Goal: Information Seeking & Learning: Find specific page/section

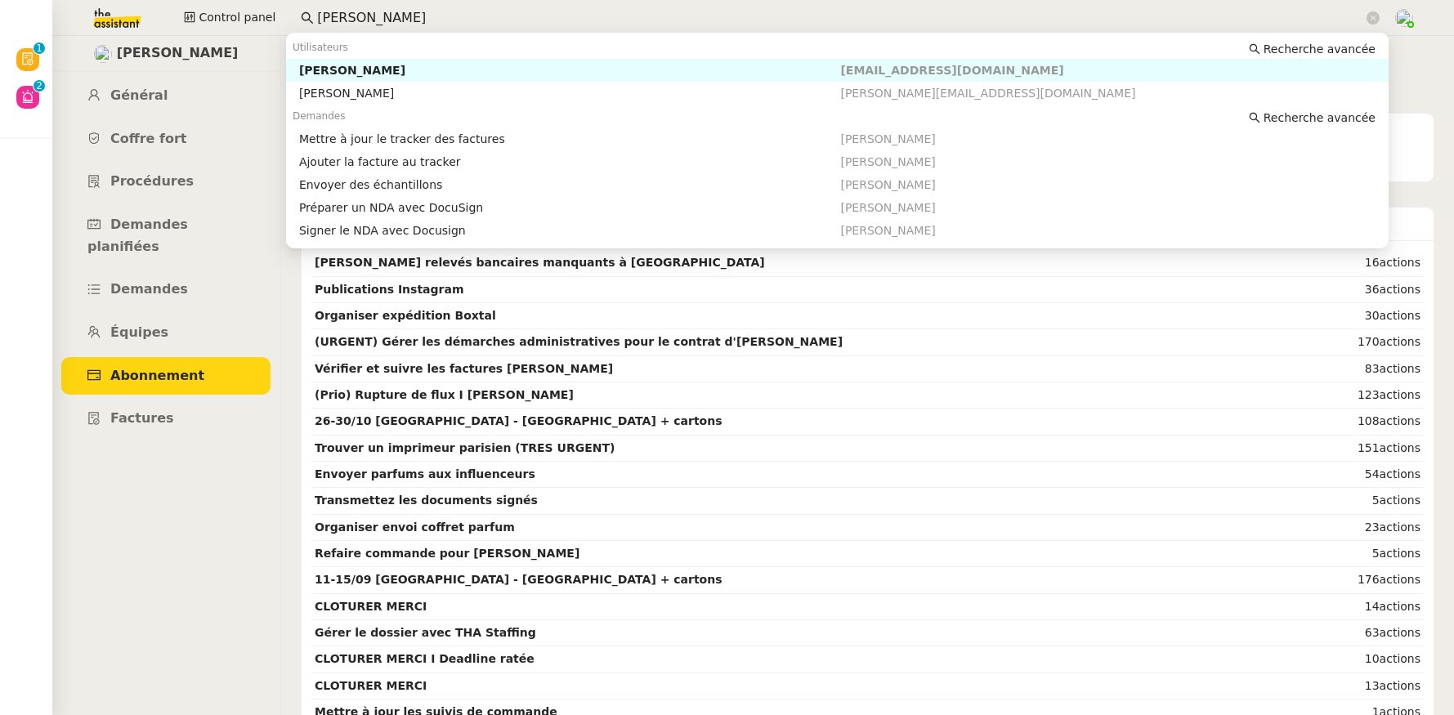
click at [372, 23] on input "pierre merg" at bounding box center [840, 18] width 1046 height 22
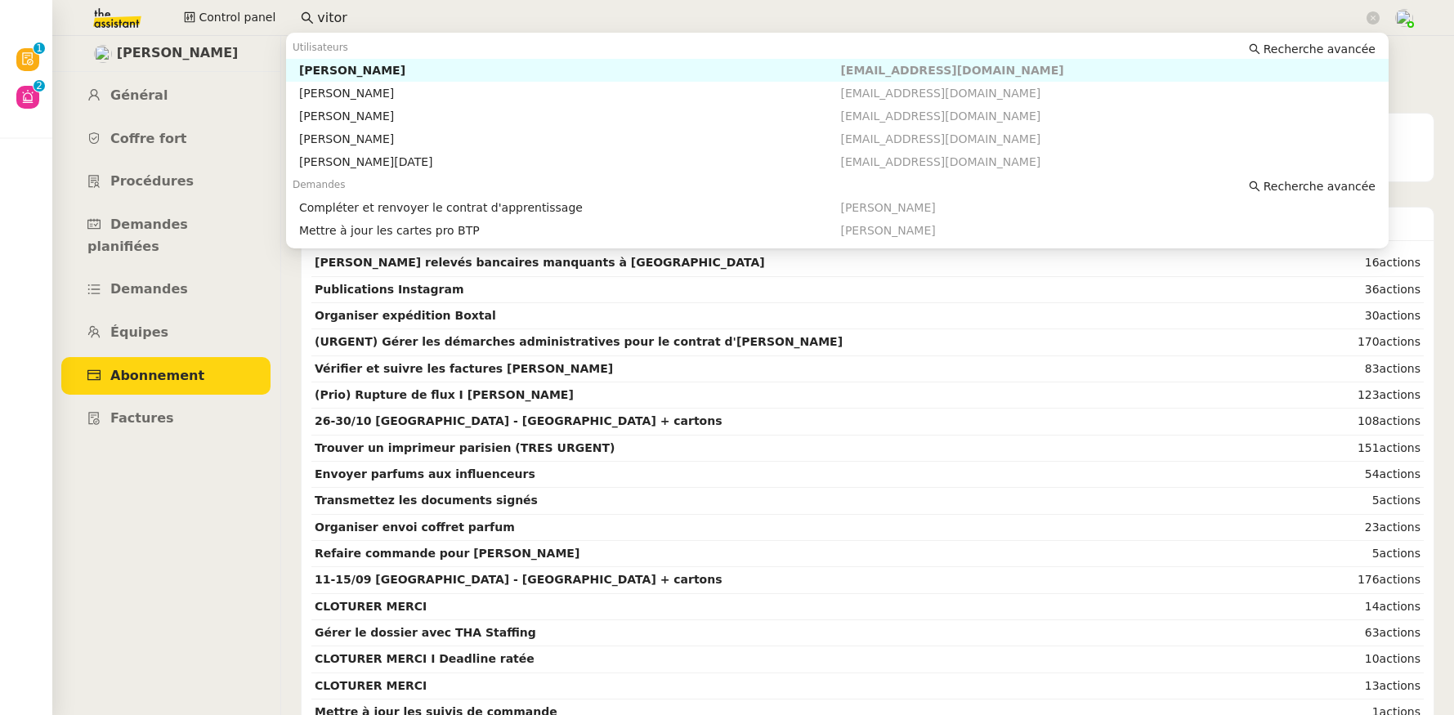
click at [341, 69] on div "Vitor Alvites" at bounding box center [570, 70] width 542 height 15
type input "vitor"
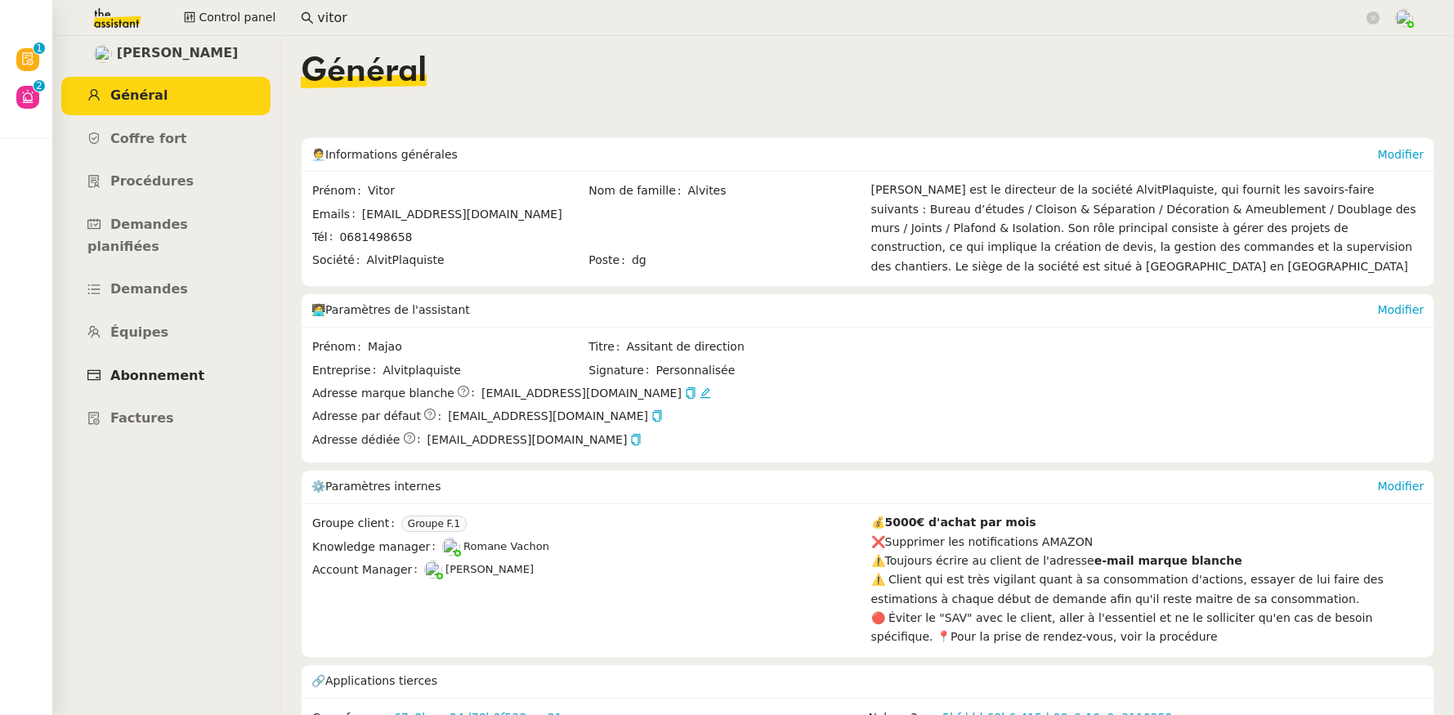
click at [133, 368] on span "Abonnement" at bounding box center [157, 376] width 94 height 16
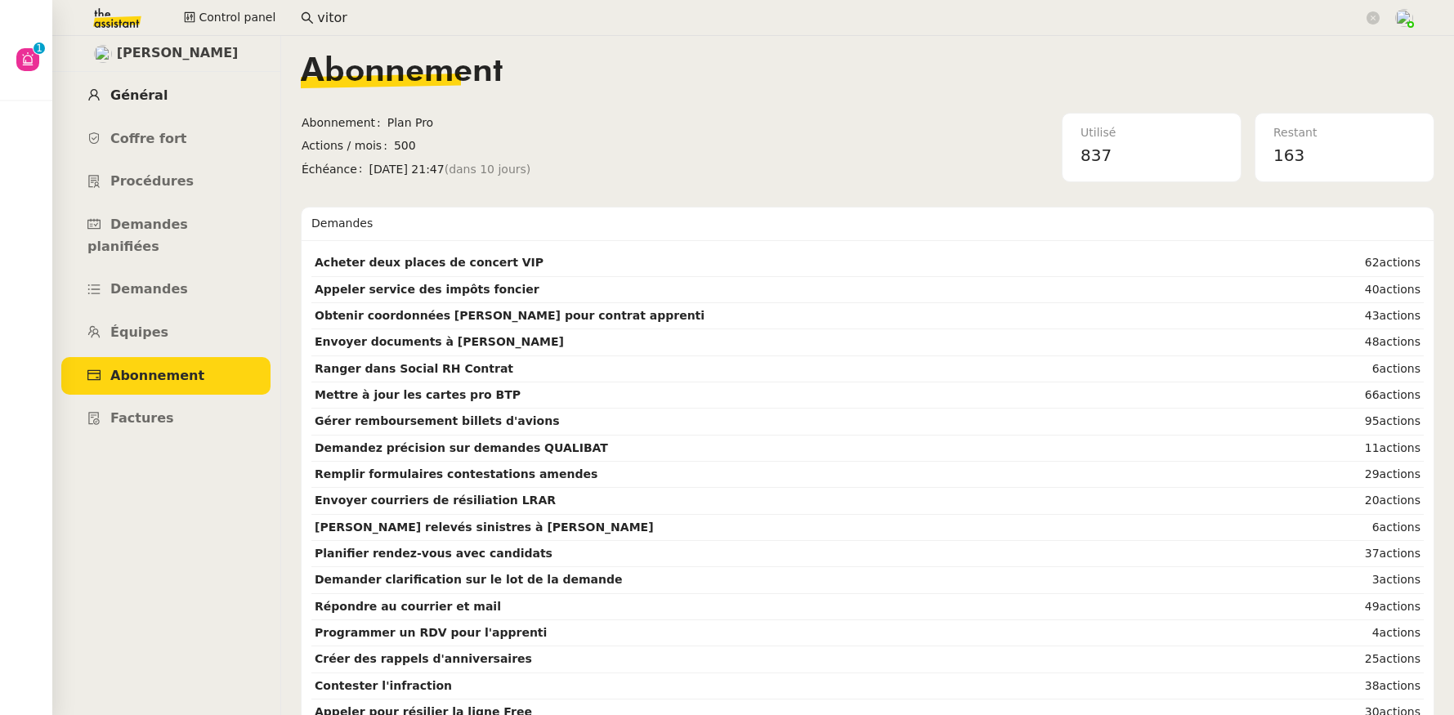
click at [146, 102] on span "Général" at bounding box center [138, 95] width 57 height 16
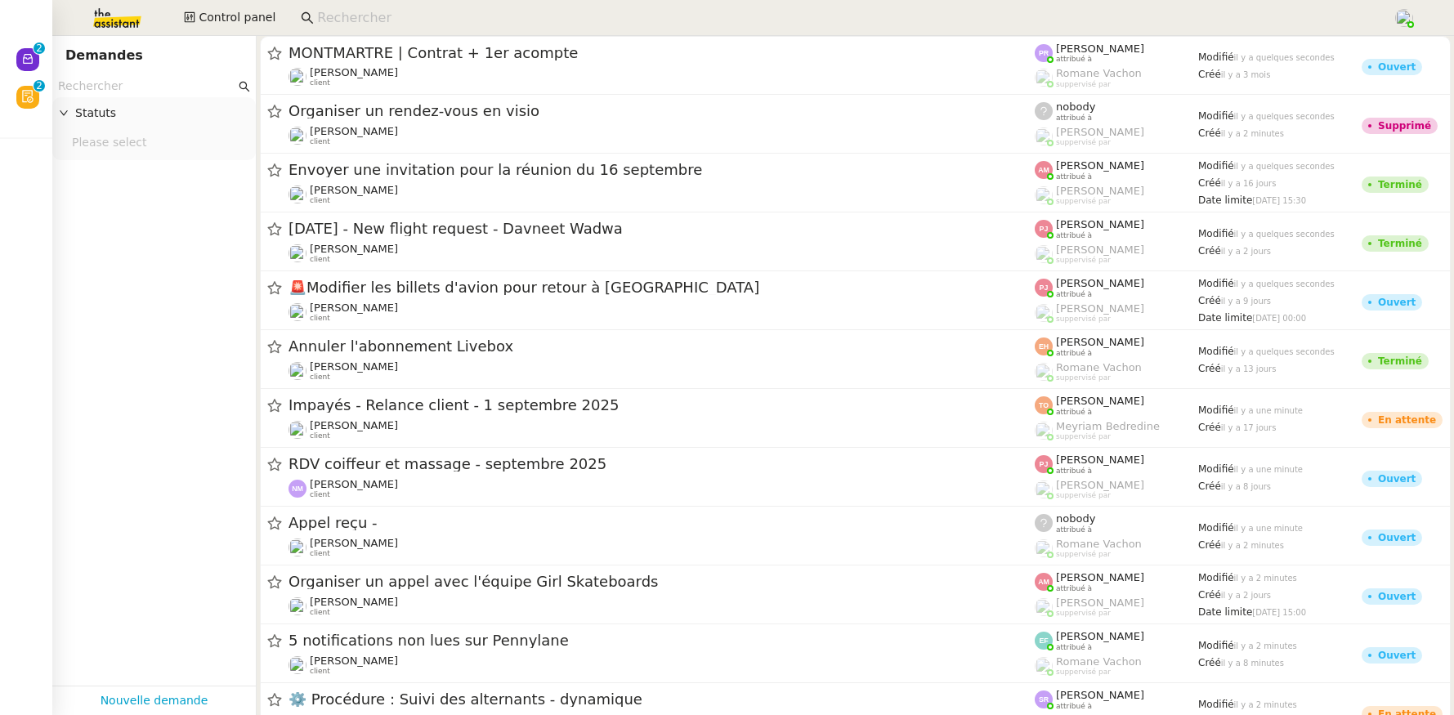
click at [438, 14] on input at bounding box center [846, 18] width 1059 height 22
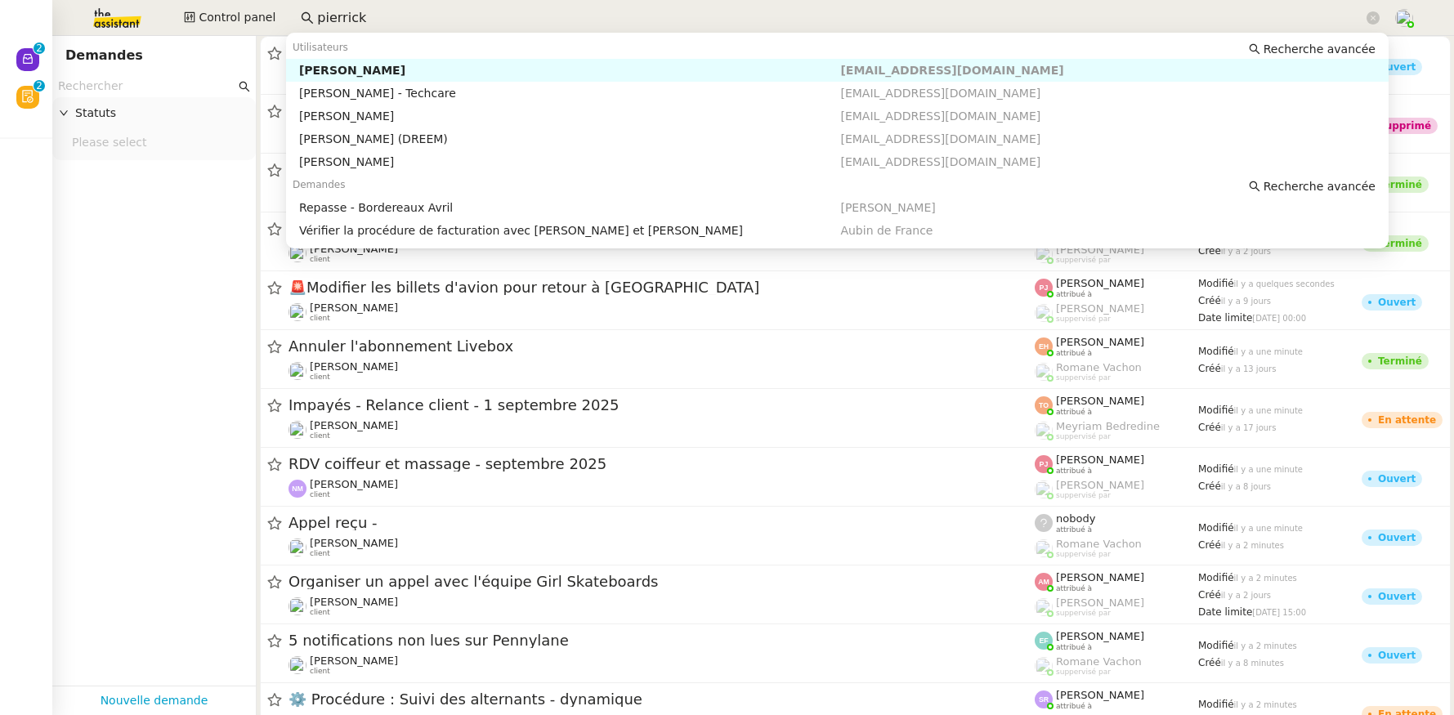
click at [338, 21] on input "pierrick" at bounding box center [840, 18] width 1046 height 22
click at [457, 19] on input "pierrick" at bounding box center [840, 18] width 1046 height 22
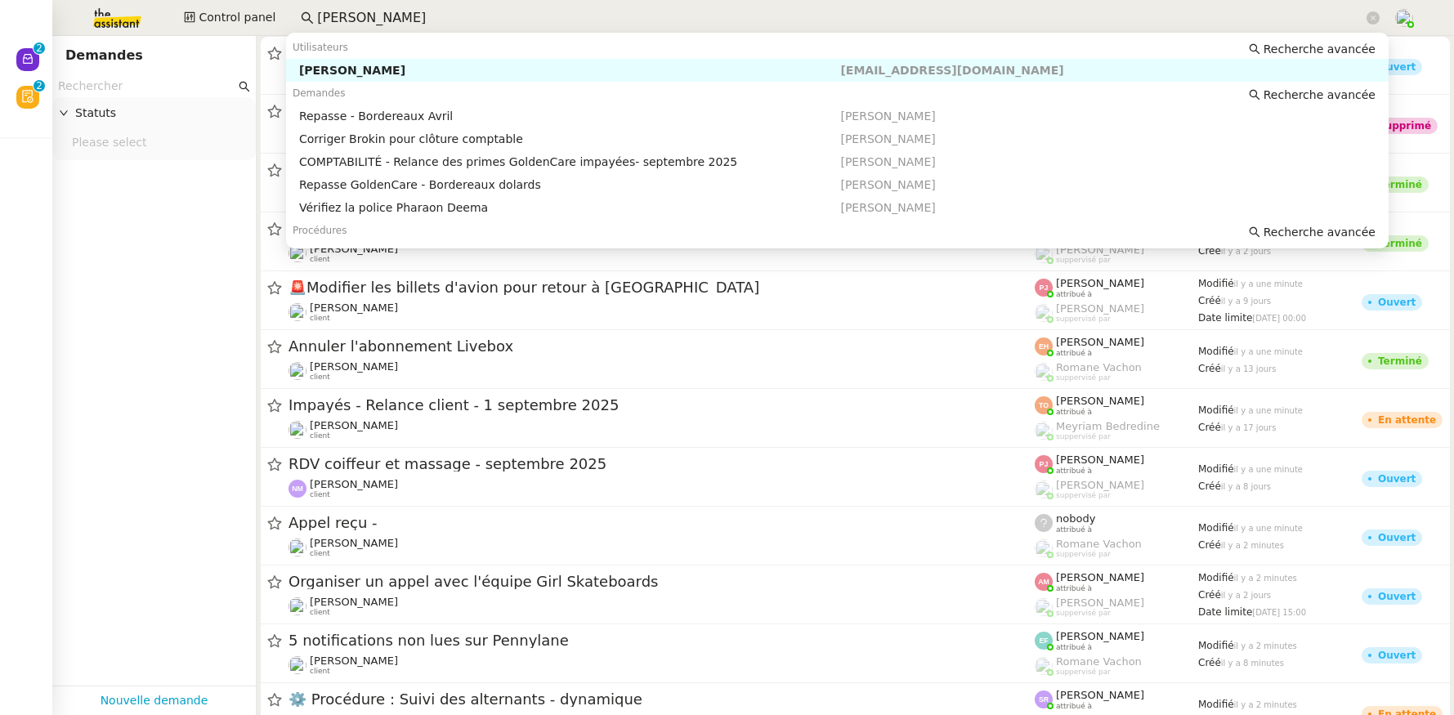
click at [413, 63] on div "Pierrick Morel" at bounding box center [570, 70] width 542 height 15
type input "pierrick mor"
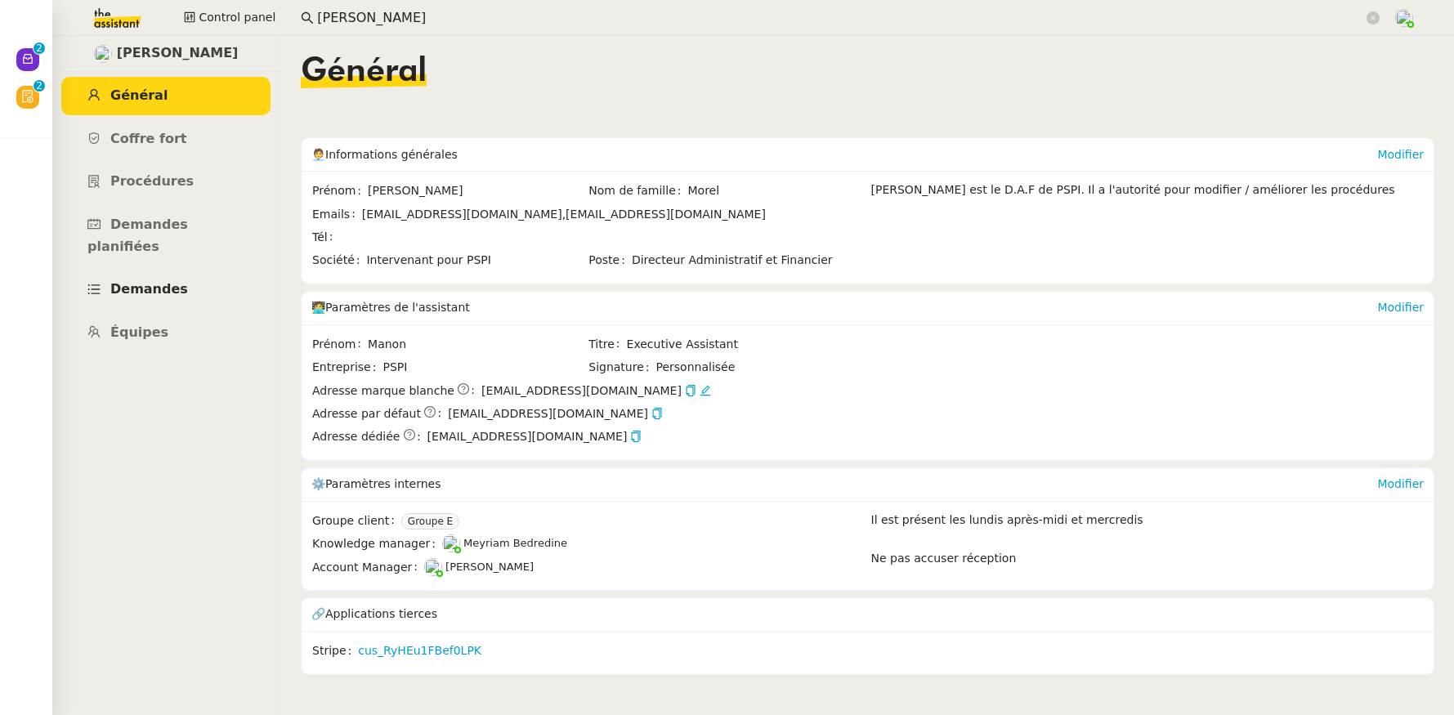
click at [157, 271] on link "Demandes" at bounding box center [165, 290] width 209 height 38
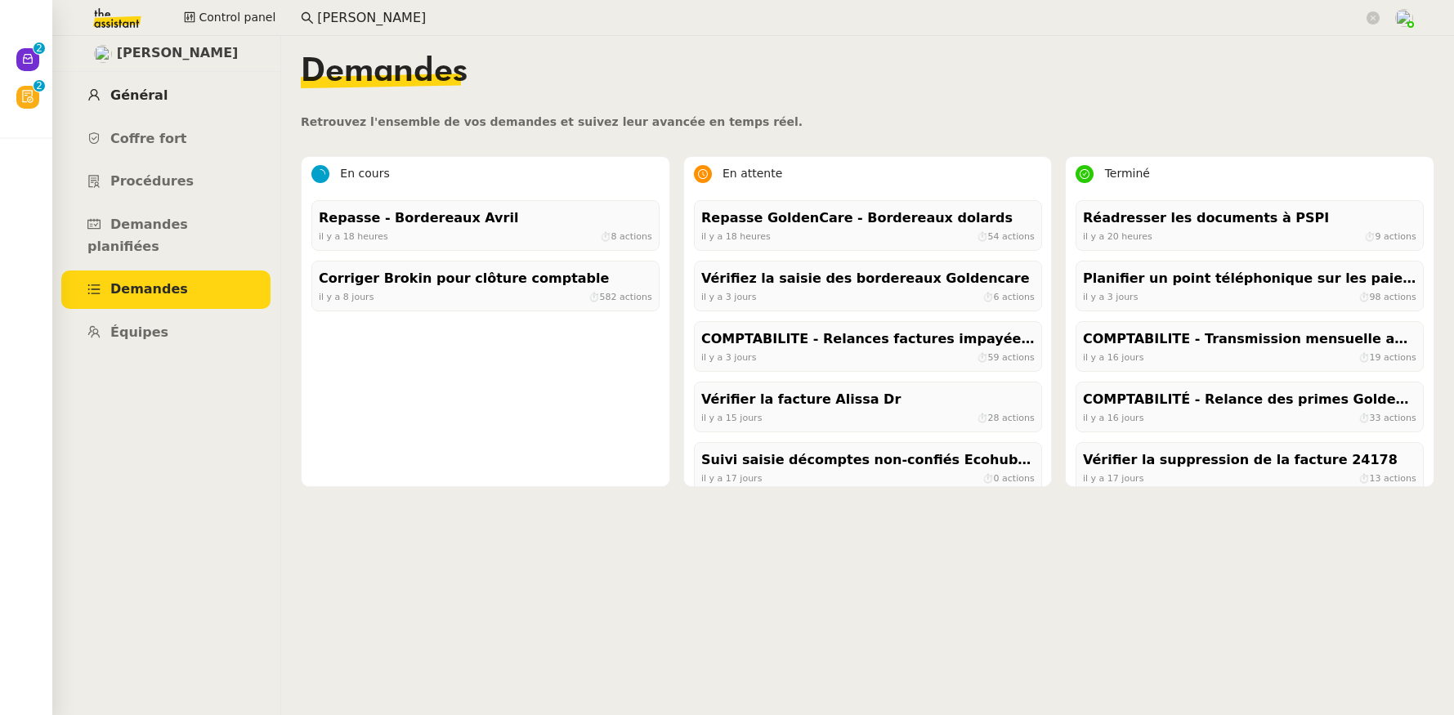
click at [137, 99] on span "Général" at bounding box center [138, 95] width 57 height 16
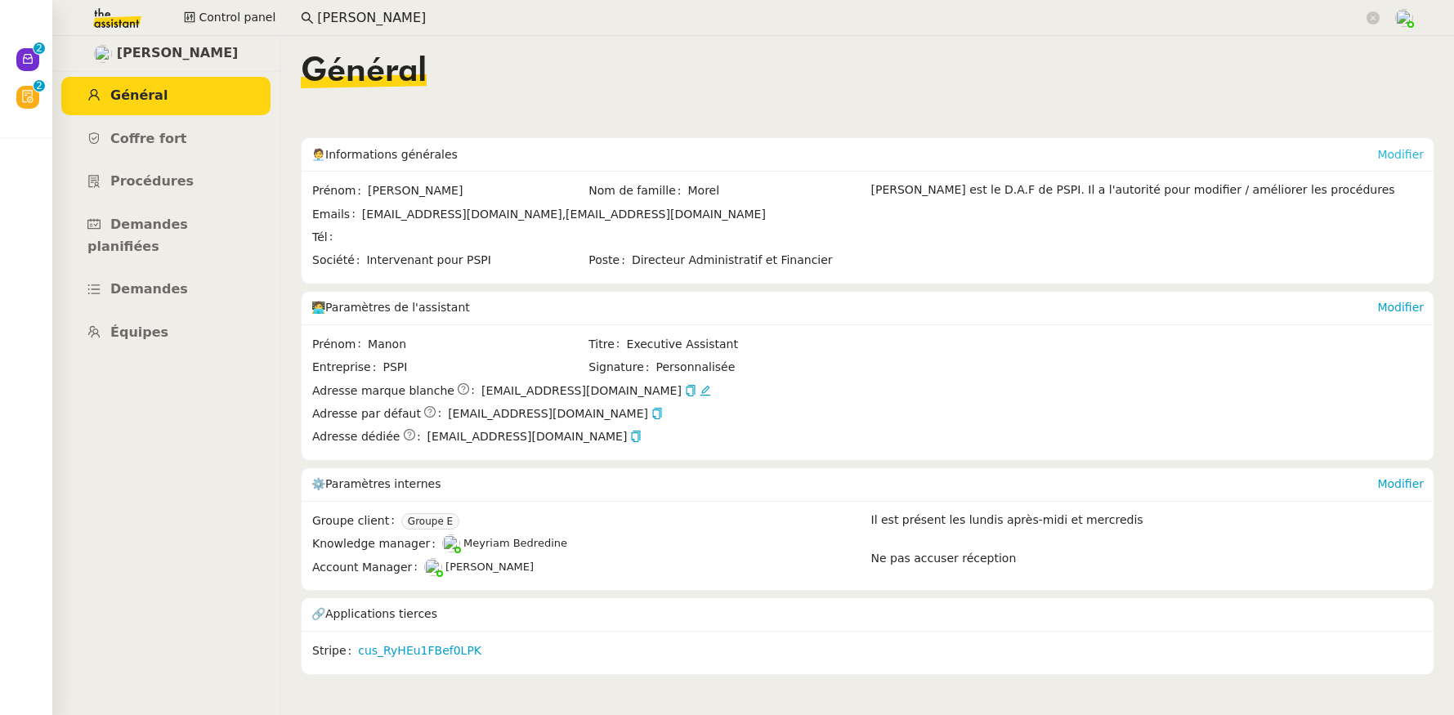
click at [1388, 157] on link "Modifier" at bounding box center [1400, 154] width 47 height 13
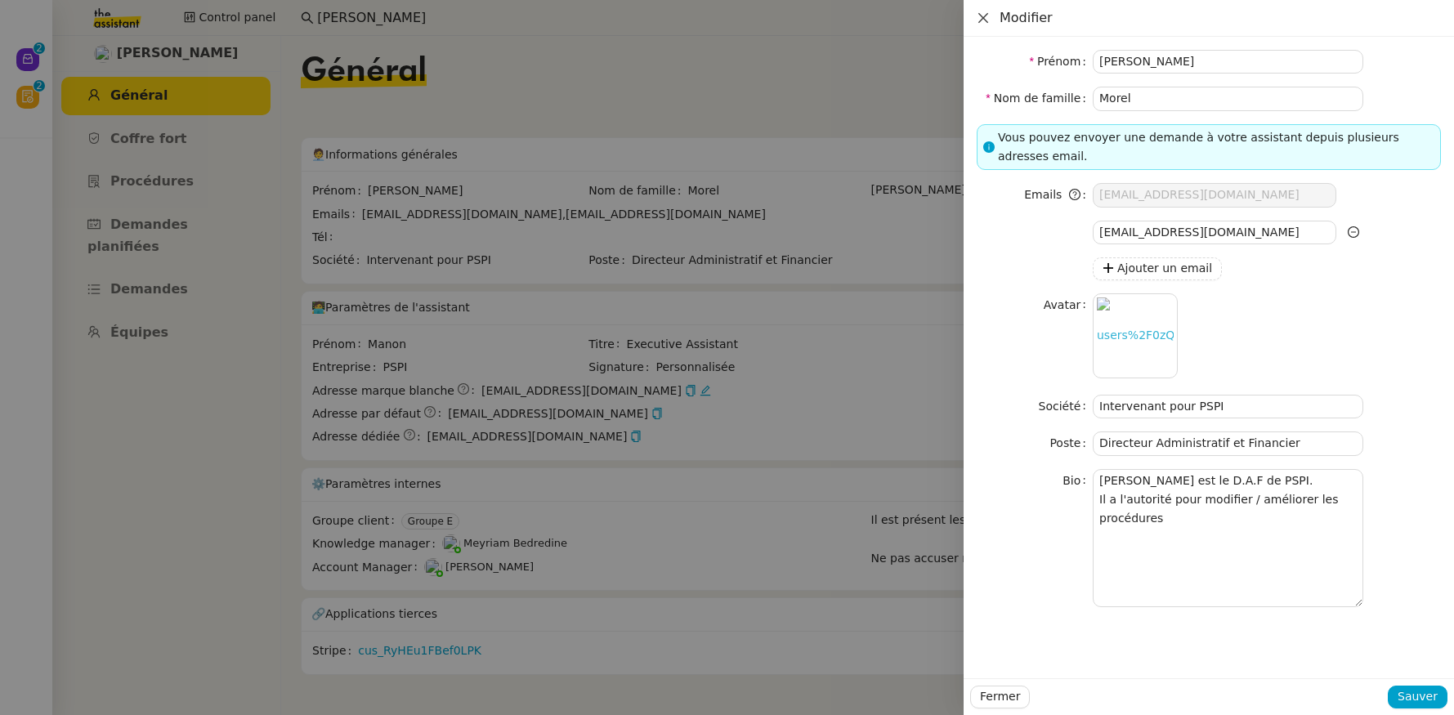
click at [987, 19] on icon "Close" at bounding box center [983, 17] width 13 height 13
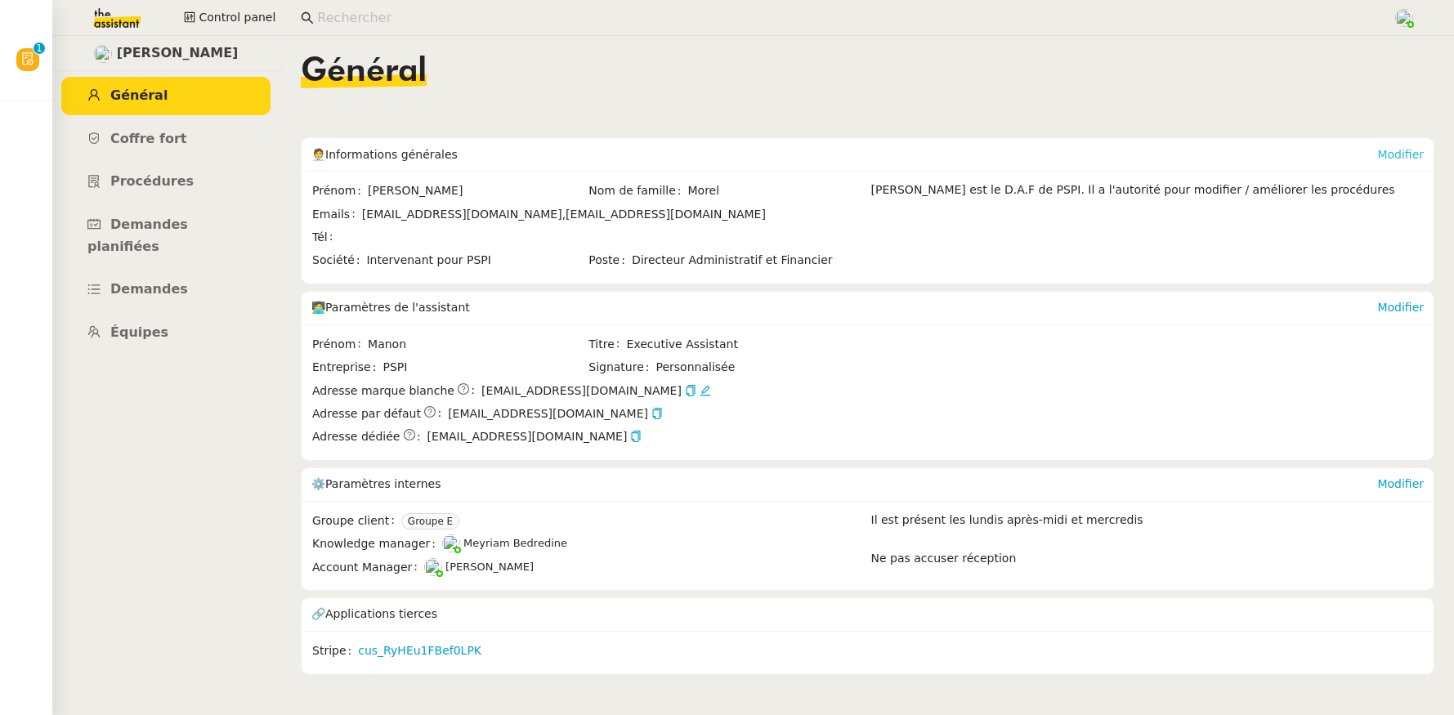
click at [1377, 159] on link "Modifier" at bounding box center [1400, 154] width 47 height 13
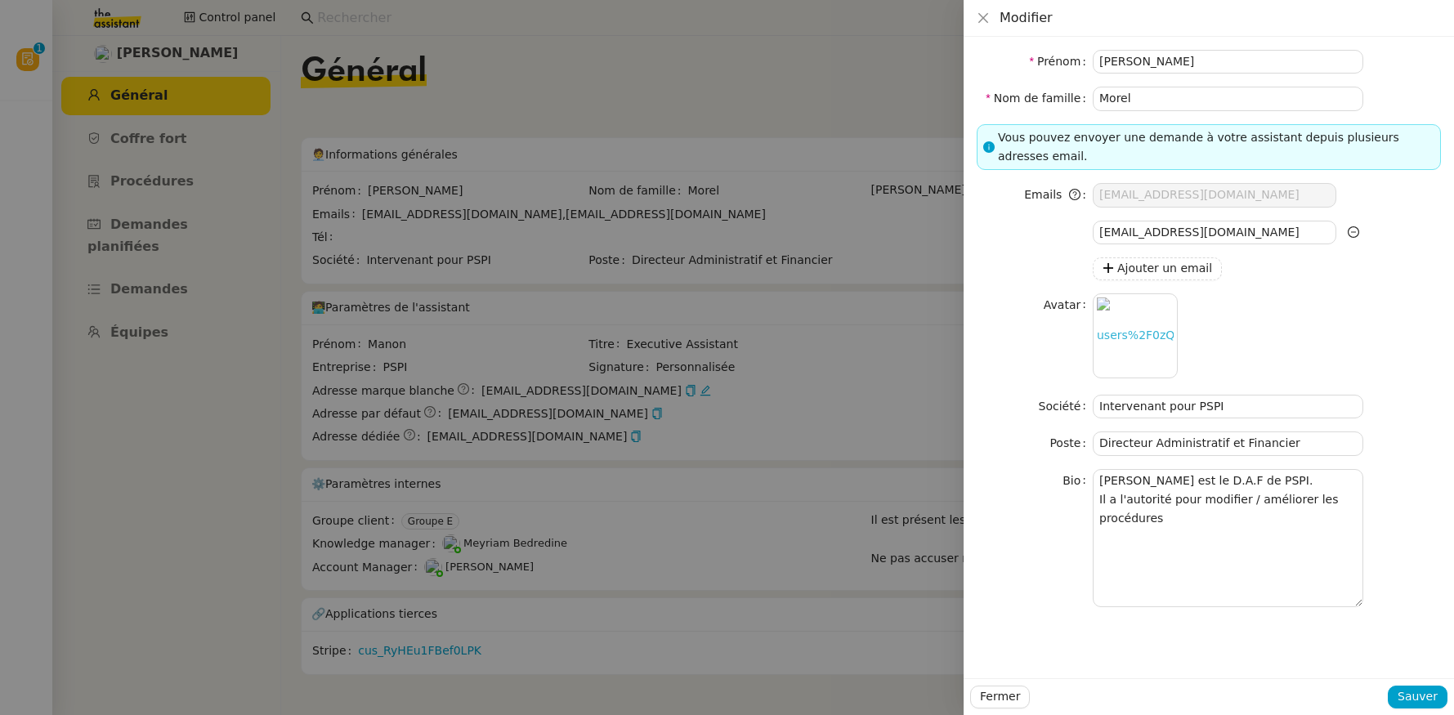
click at [992, 20] on div "Modifier" at bounding box center [1209, 18] width 464 height 18
click at [983, 11] on icon "Close" at bounding box center [983, 17] width 13 height 13
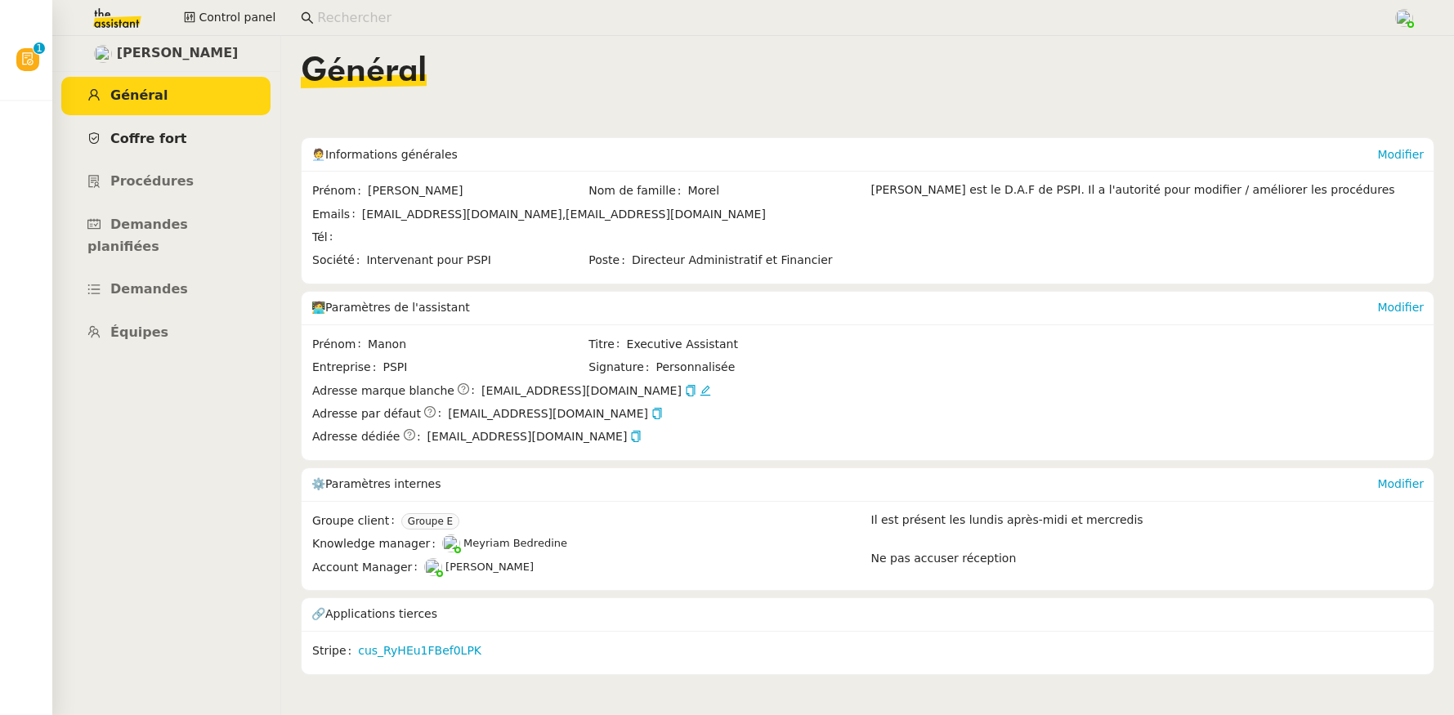
click at [130, 144] on span "Coffre fort" at bounding box center [148, 139] width 77 height 16
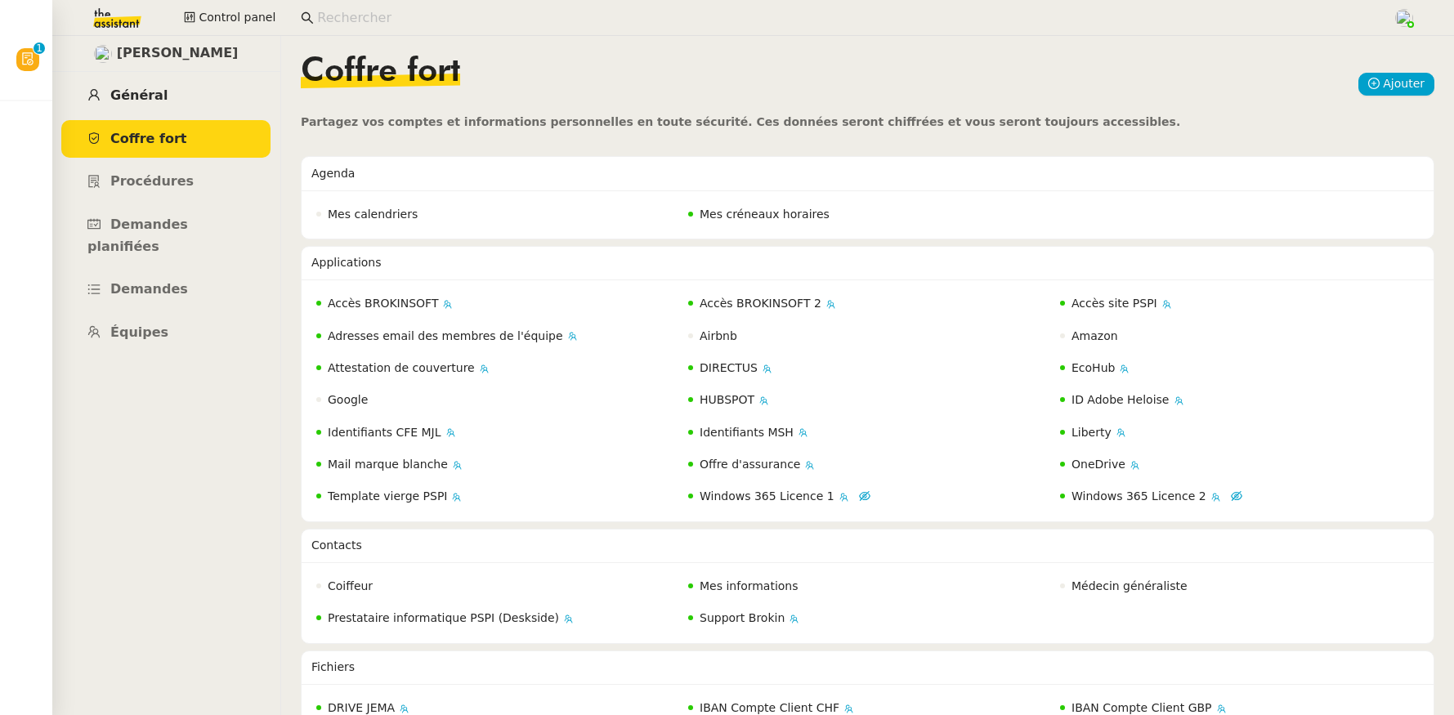
click at [153, 94] on span "Général" at bounding box center [138, 95] width 57 height 16
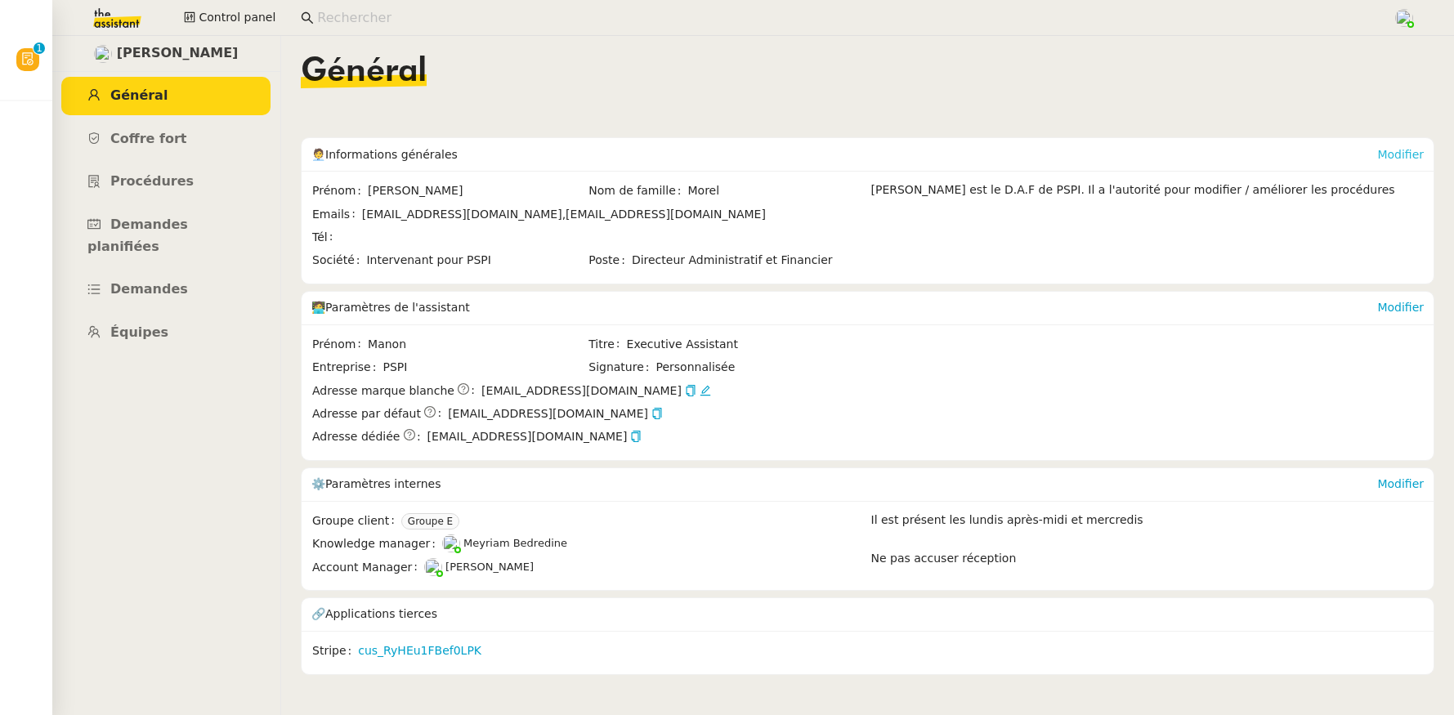
click at [1384, 159] on link "Modifier" at bounding box center [1400, 154] width 47 height 13
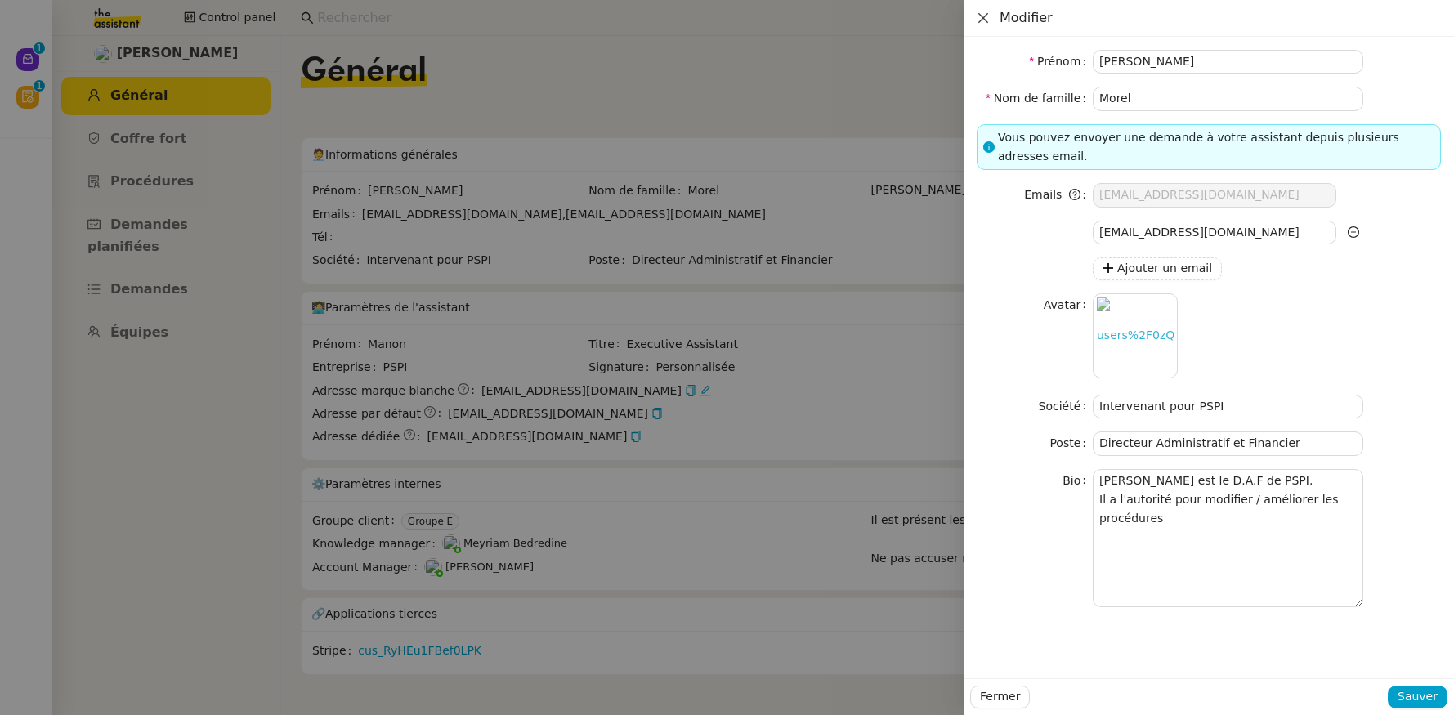
click at [982, 21] on icon "Close" at bounding box center [983, 17] width 13 height 13
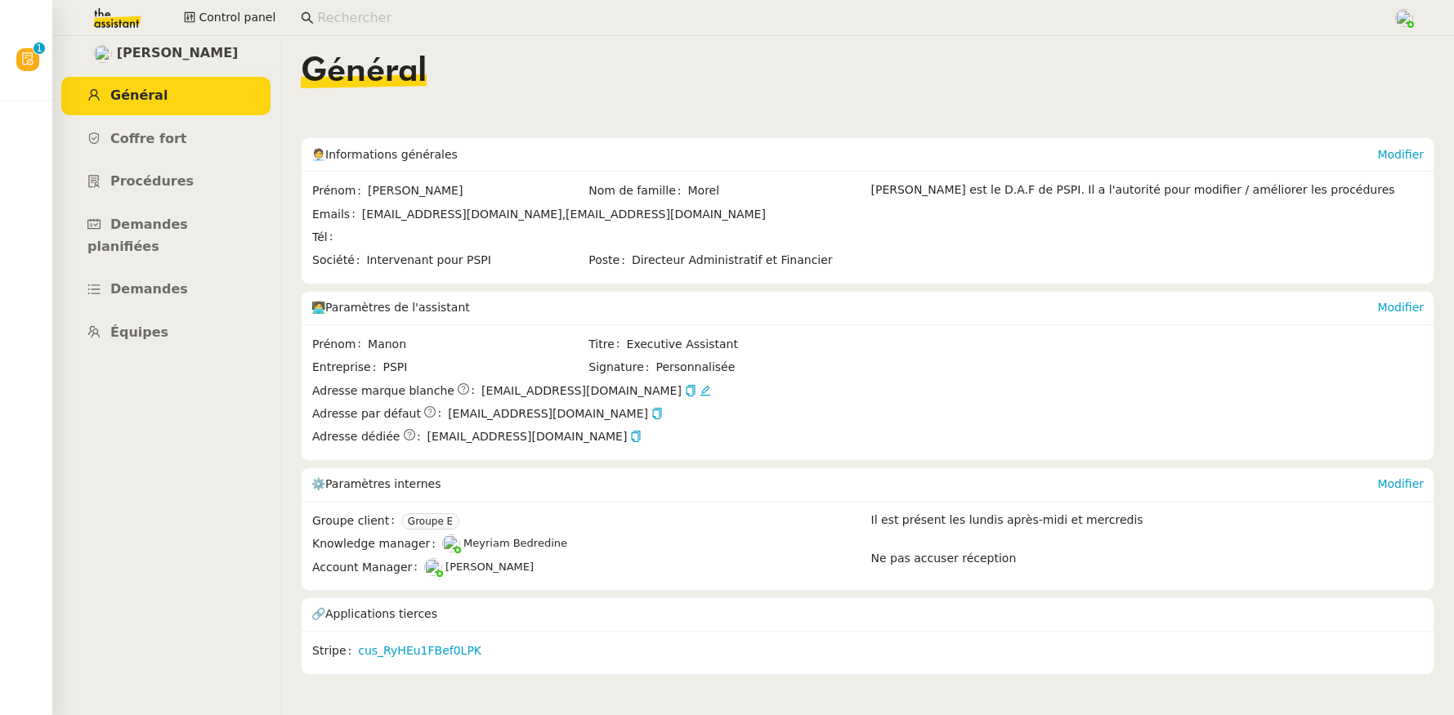
click at [443, 15] on input at bounding box center [846, 18] width 1059 height 22
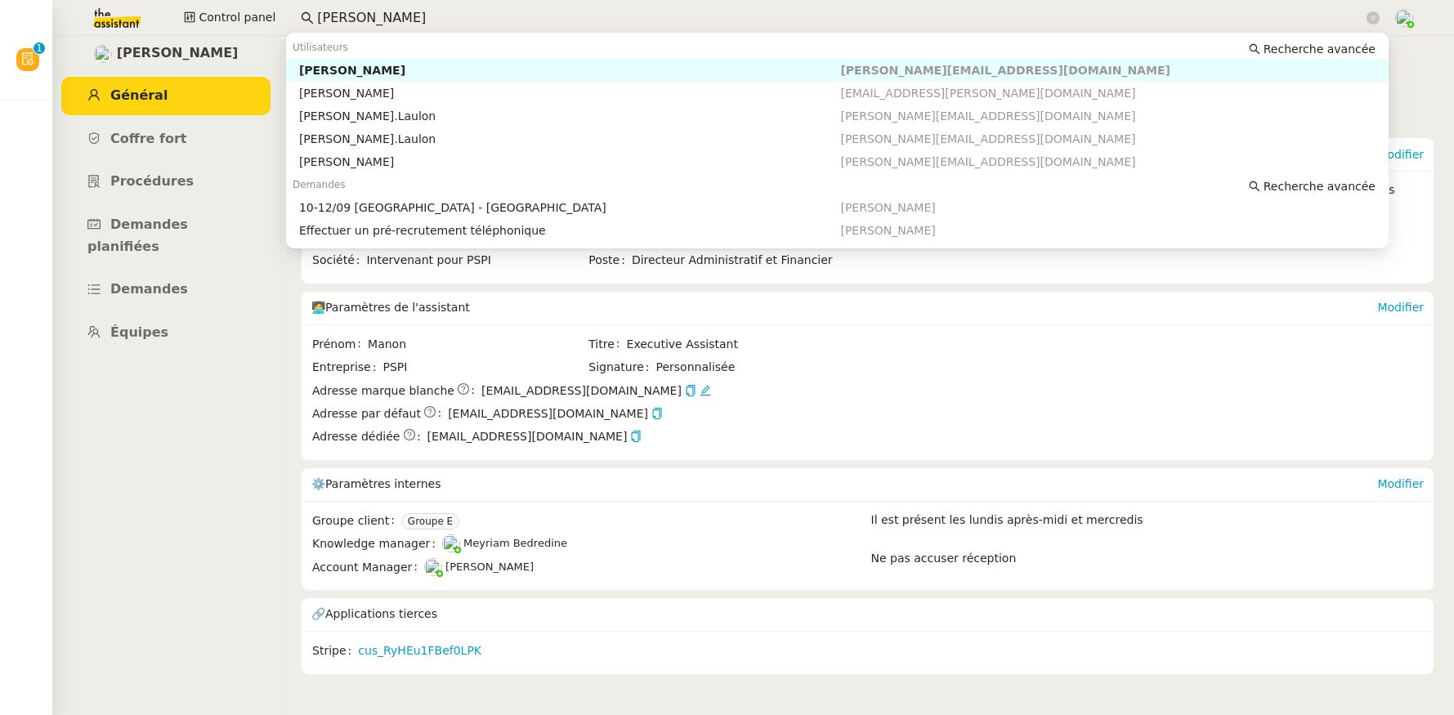
click at [390, 72] on div "Lydie Laulon" at bounding box center [570, 70] width 542 height 15
type input "lydie laul"
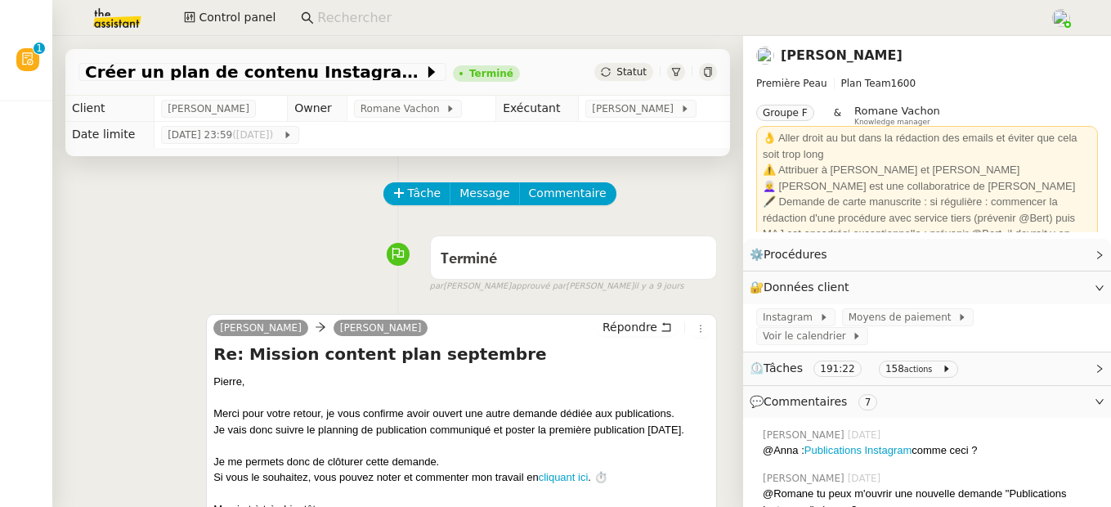
click at [704, 74] on icon at bounding box center [707, 72] width 7 height 10
click at [800, 57] on link "[PERSON_NAME]" at bounding box center [842, 55] width 122 height 16
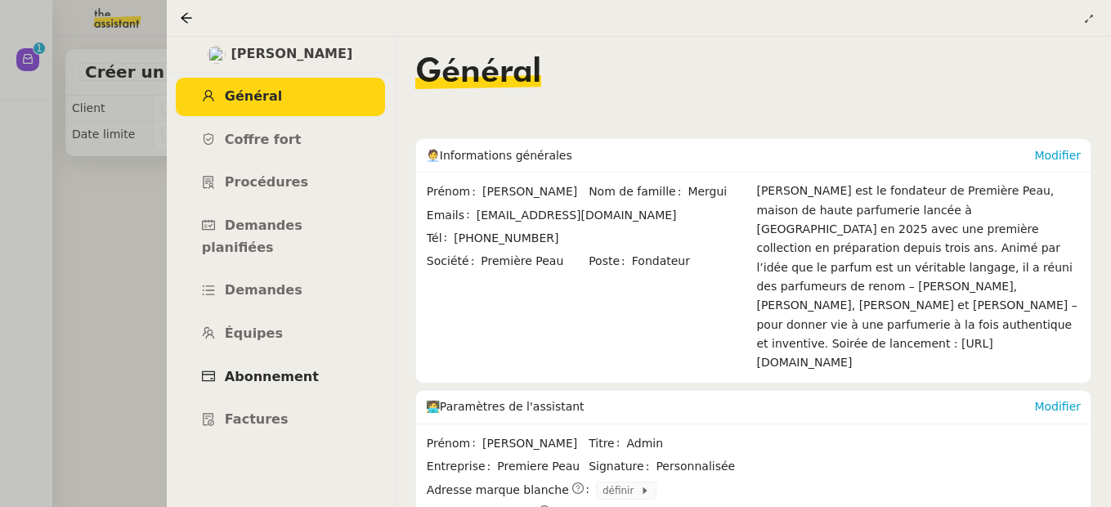
click at [234, 369] on span "Abonnement" at bounding box center [272, 377] width 94 height 16
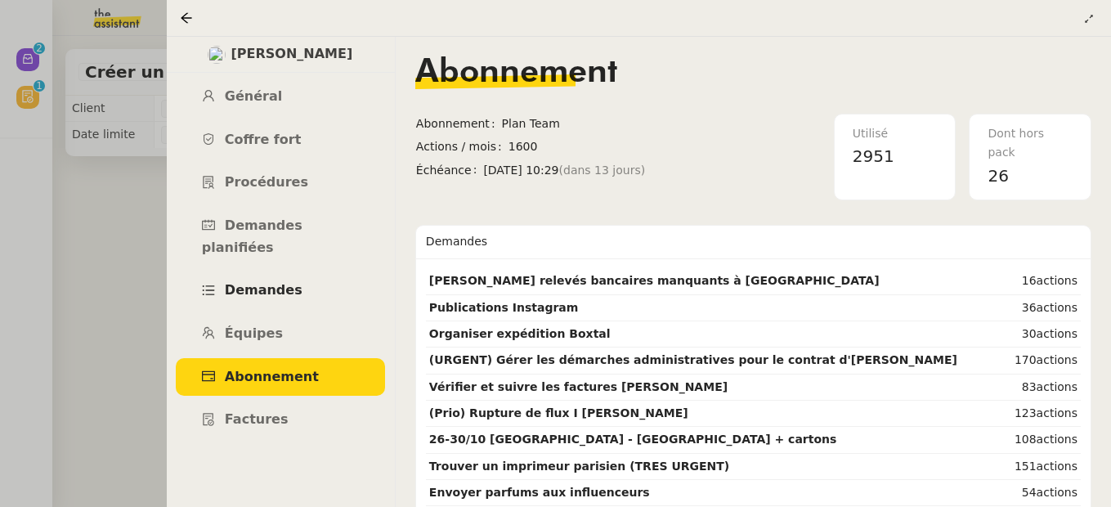
click at [264, 282] on span "Demandes" at bounding box center [264, 290] width 78 height 16
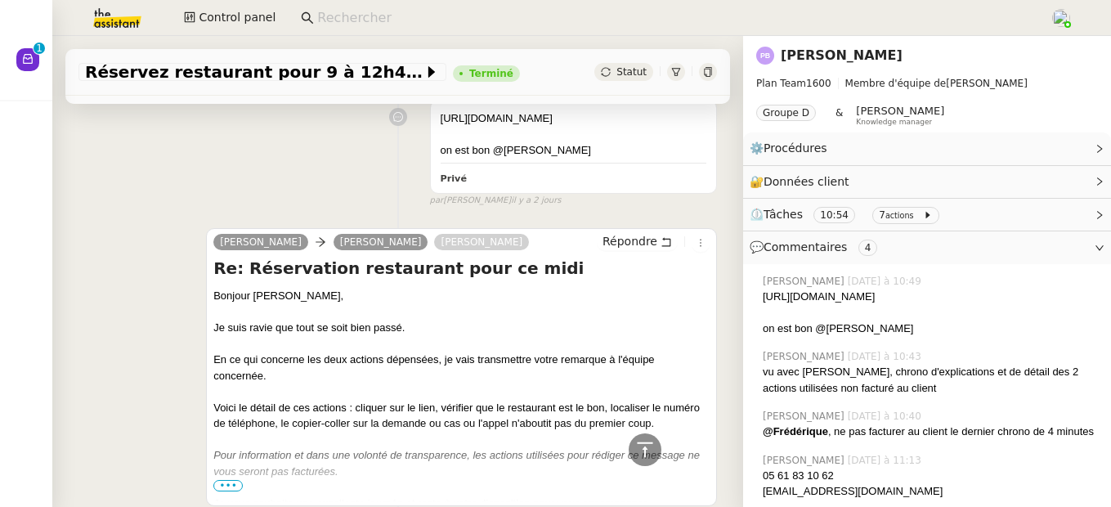
scroll to position [832, 0]
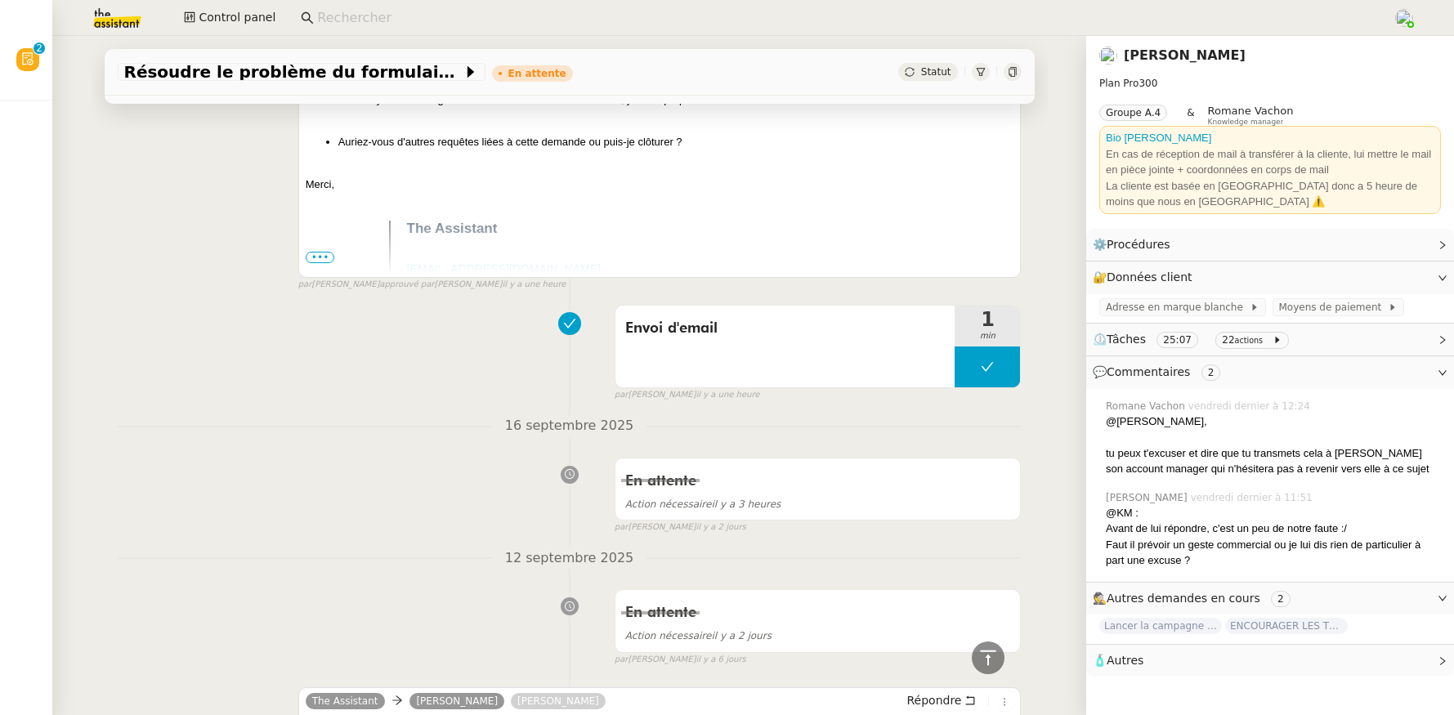
scroll to position [896, 0]
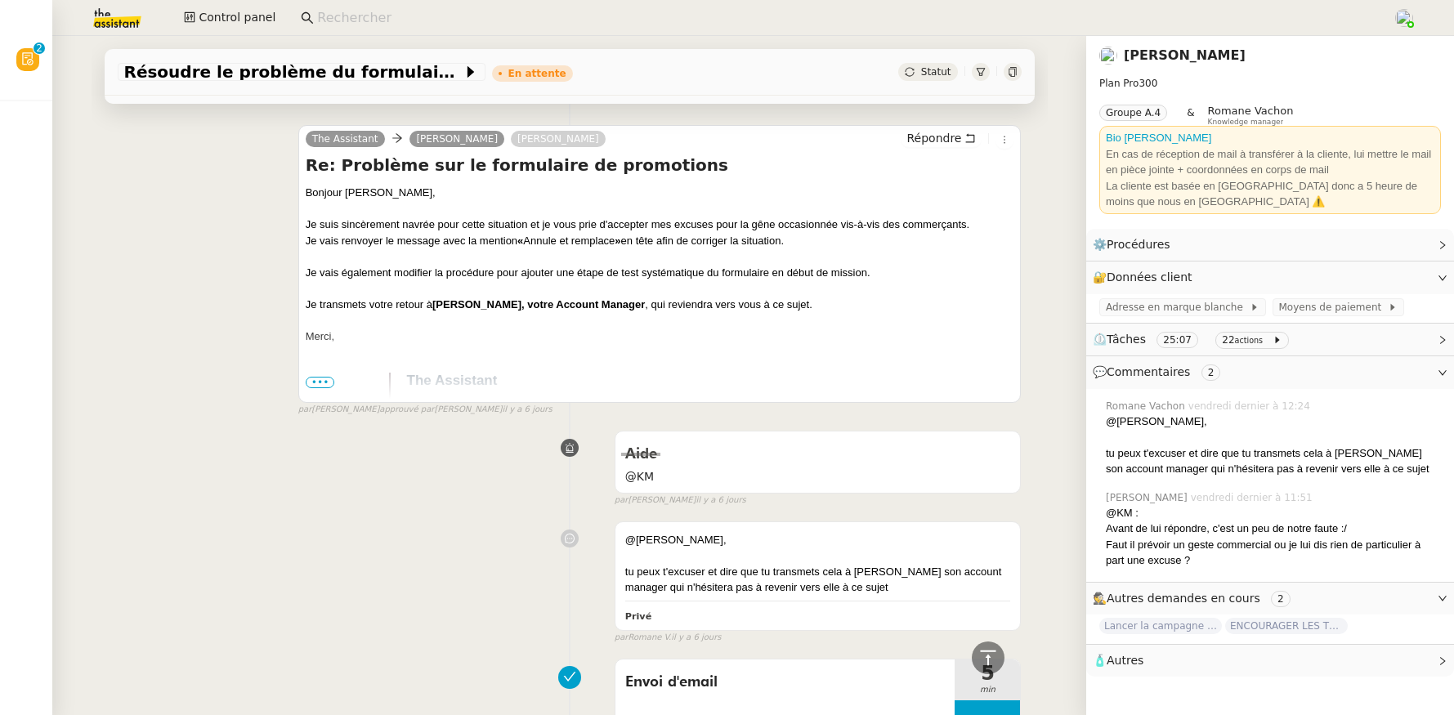
click at [1132, 57] on link "[PERSON_NAME]" at bounding box center [1185, 55] width 122 height 16
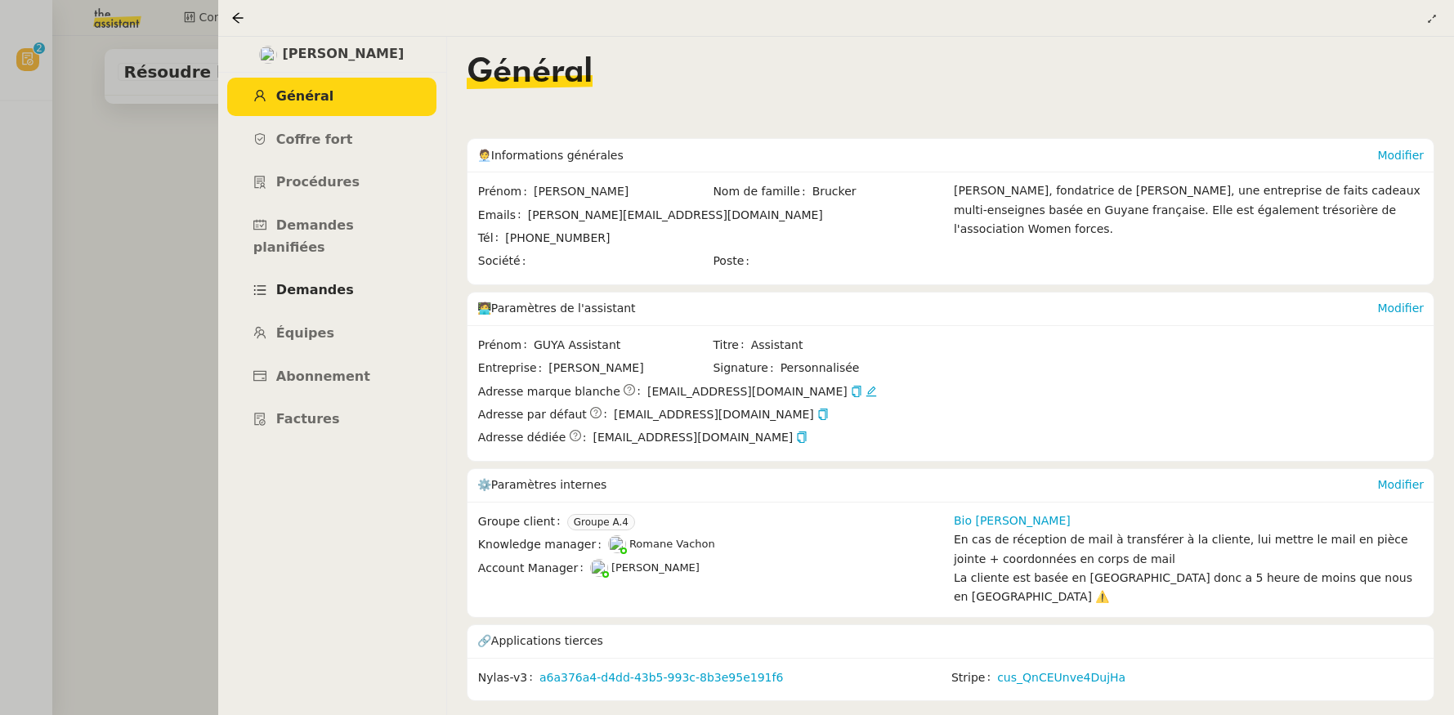
click at [321, 277] on link "Demandes" at bounding box center [331, 290] width 209 height 38
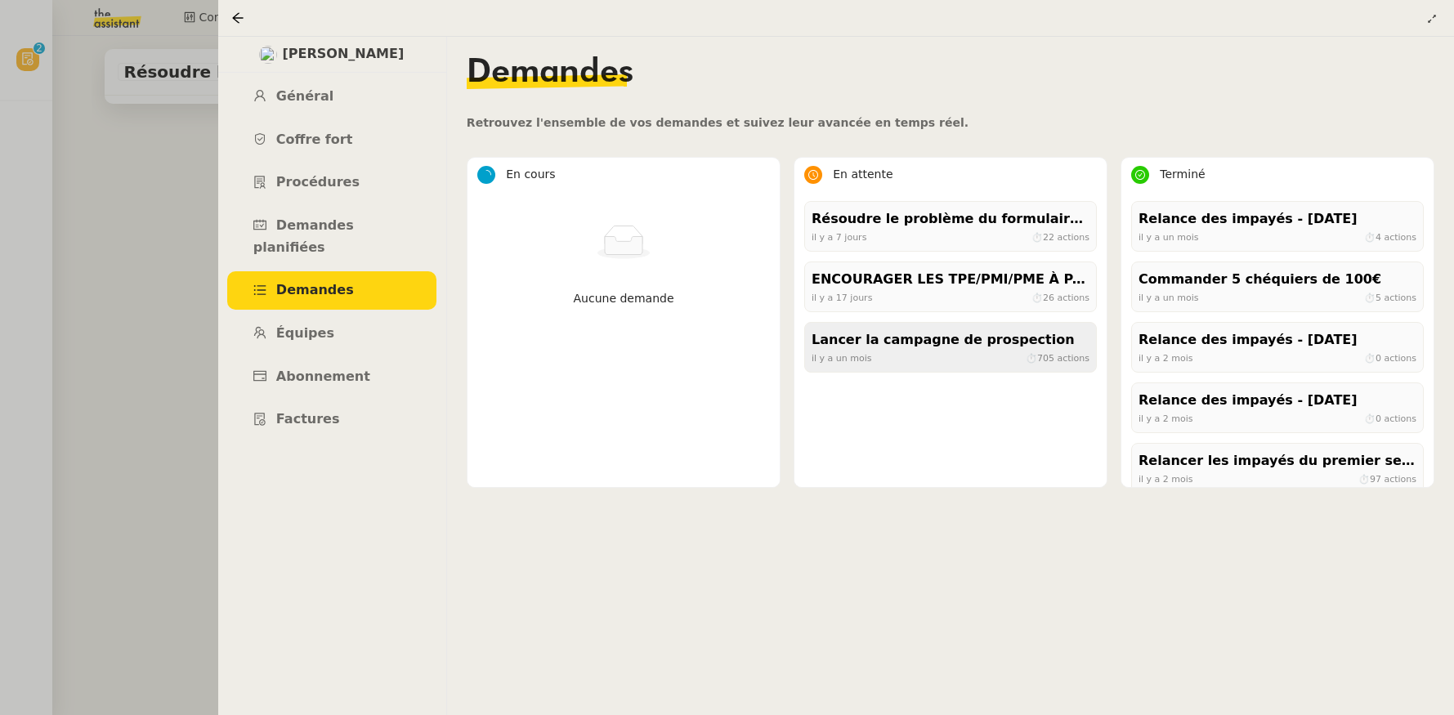
click at [929, 359] on div "il y a un mois ⏱ 705 actions" at bounding box center [951, 358] width 278 height 15
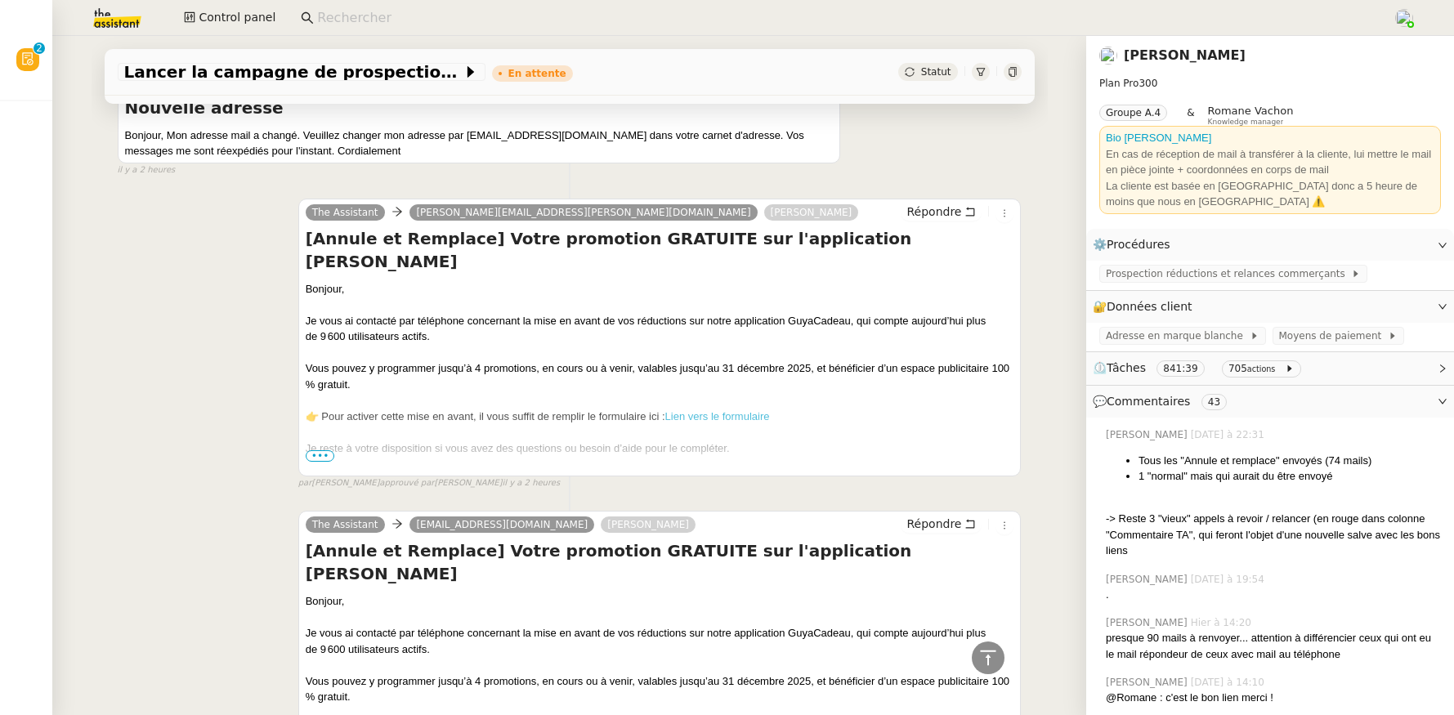
scroll to position [310, 0]
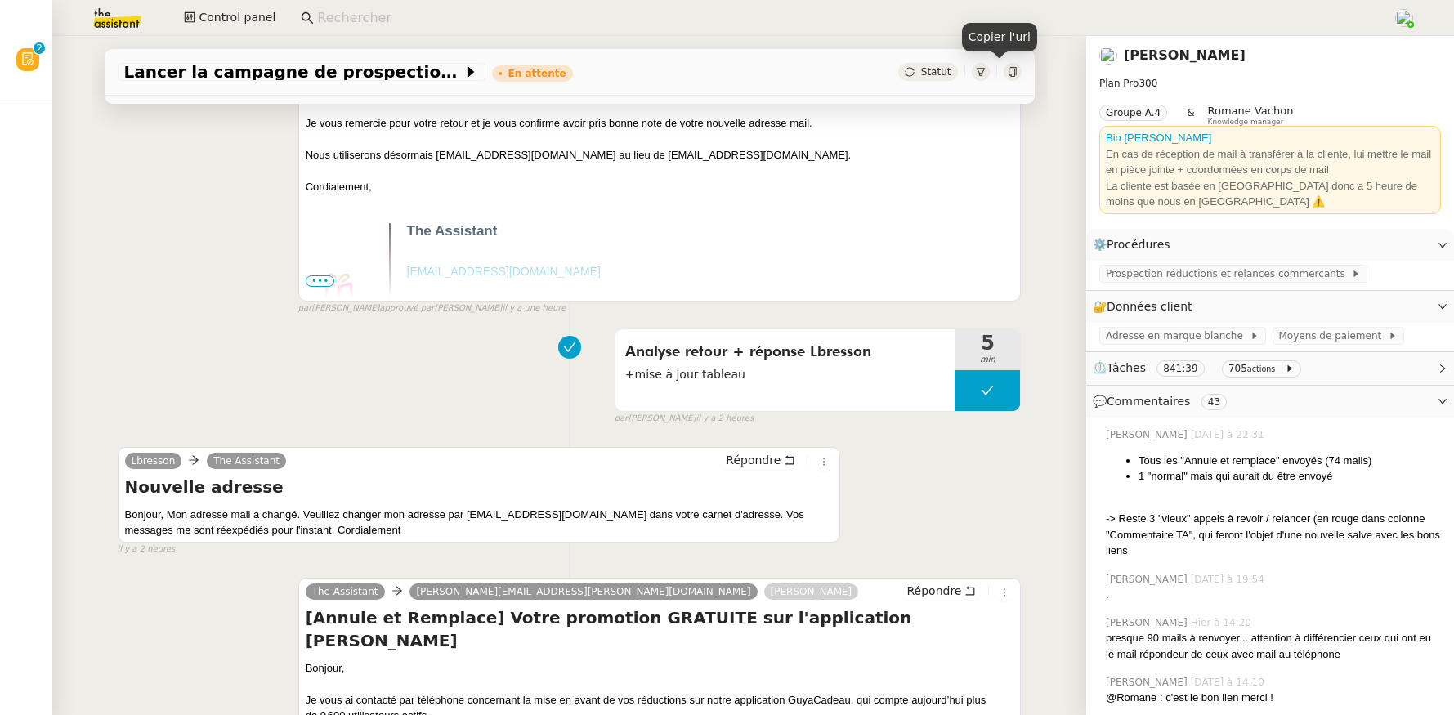
click at [1008, 74] on icon at bounding box center [1013, 72] width 10 height 10
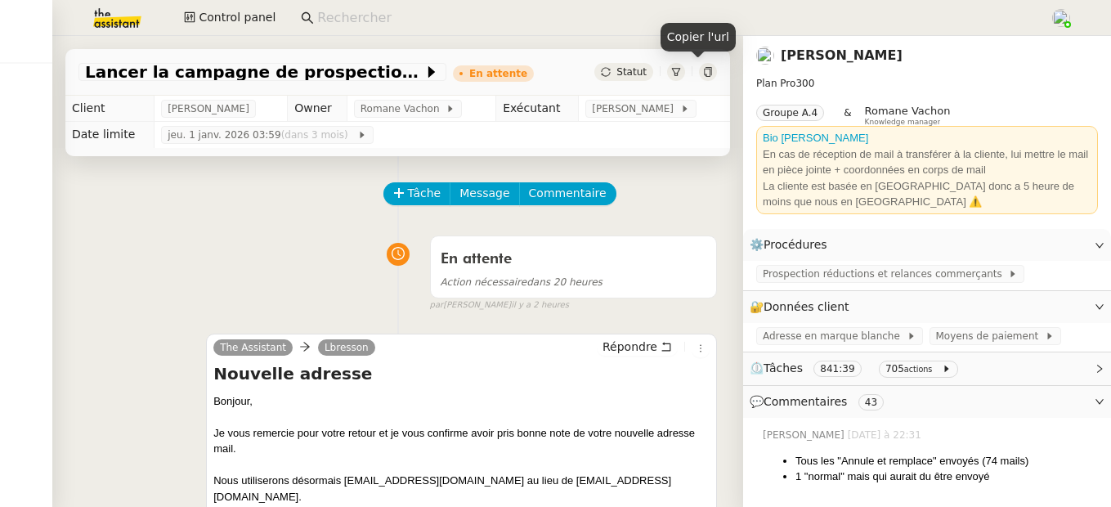
click at [704, 74] on icon at bounding box center [707, 72] width 7 height 10
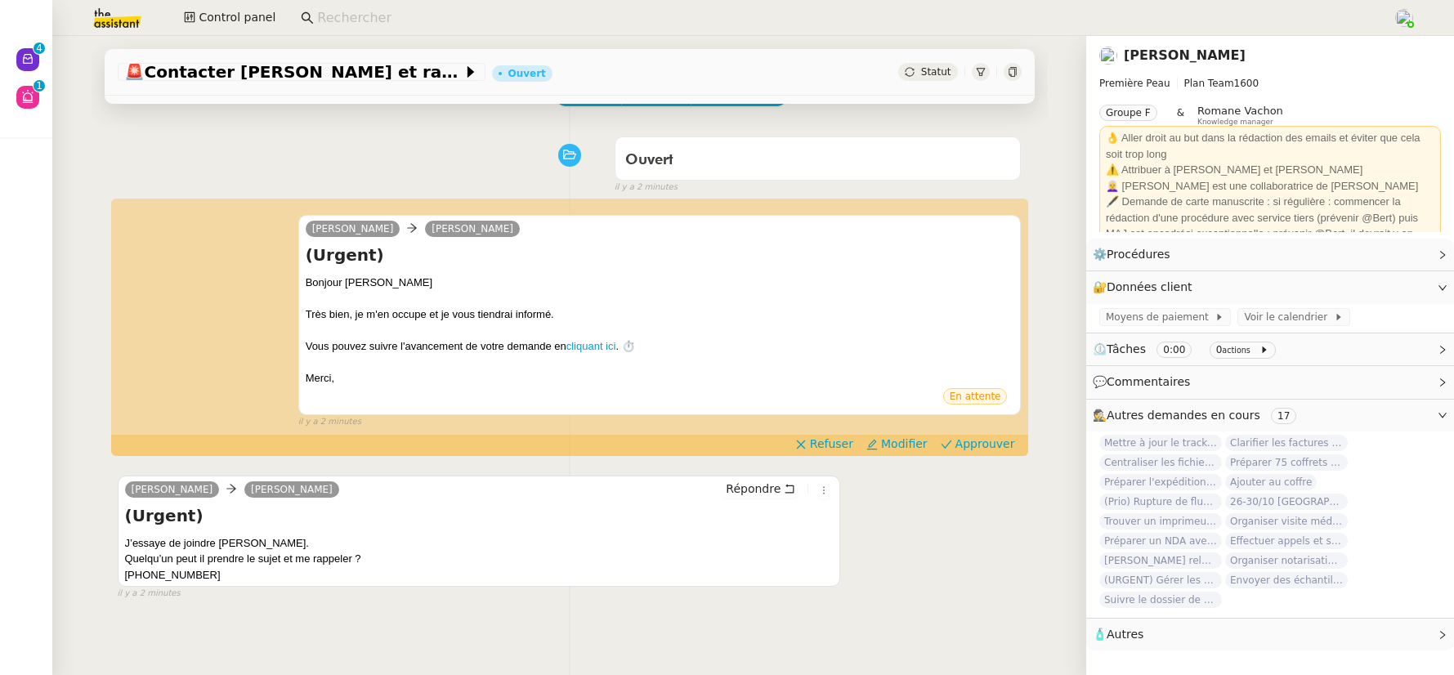
scroll to position [119, 0]
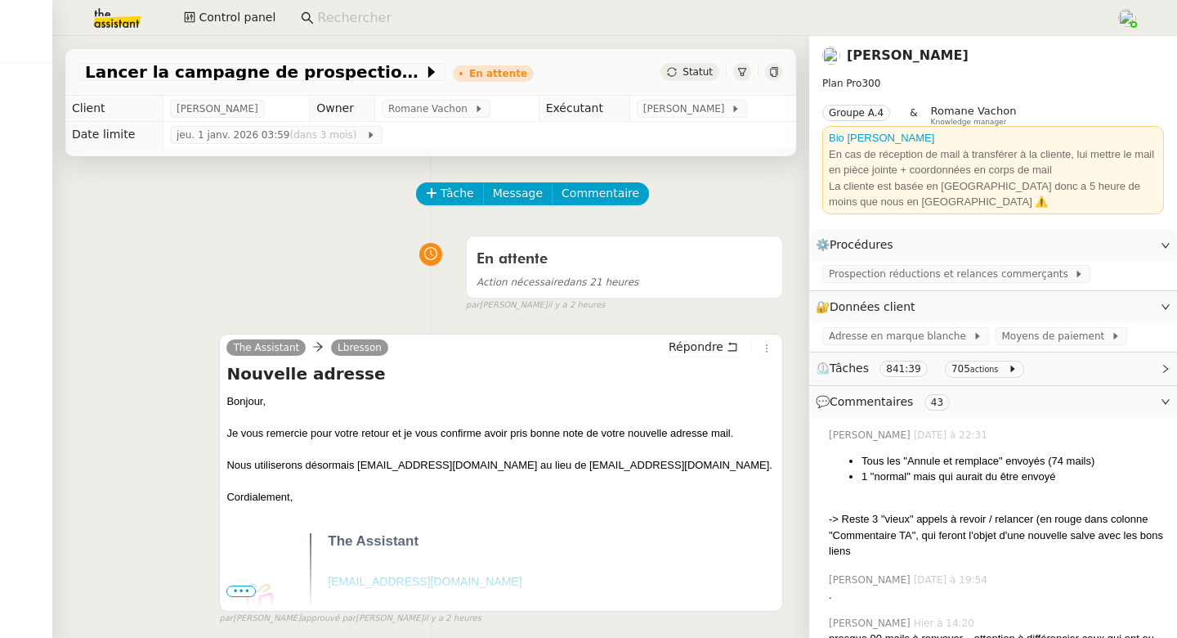
scroll to position [310, 0]
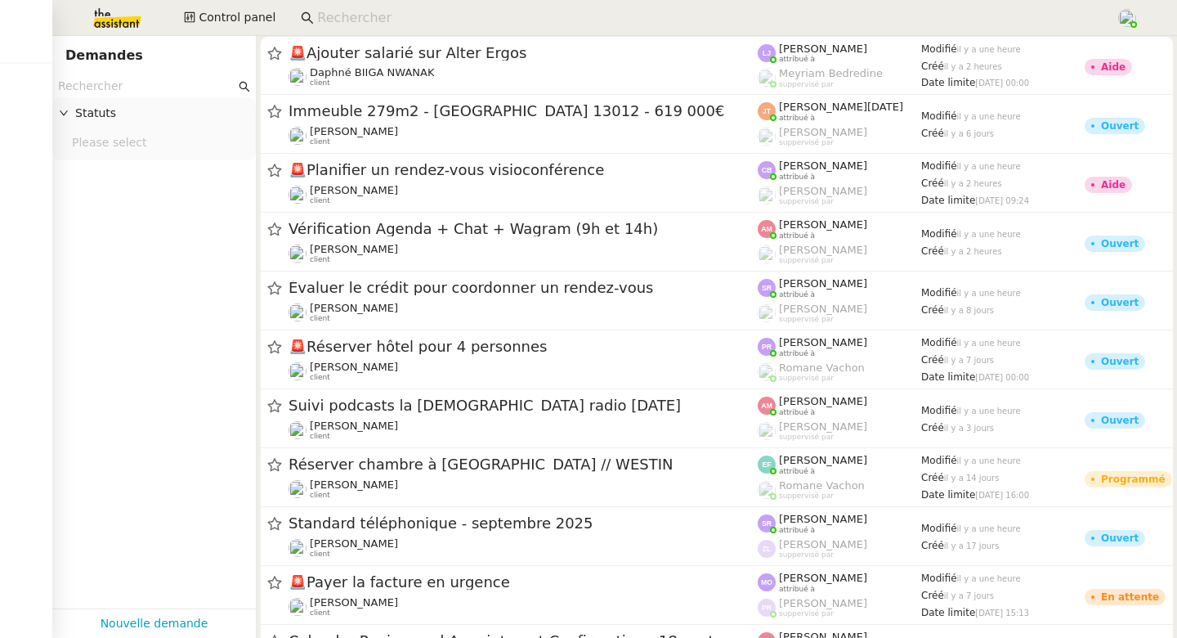
click at [327, 10] on input at bounding box center [708, 18] width 782 height 22
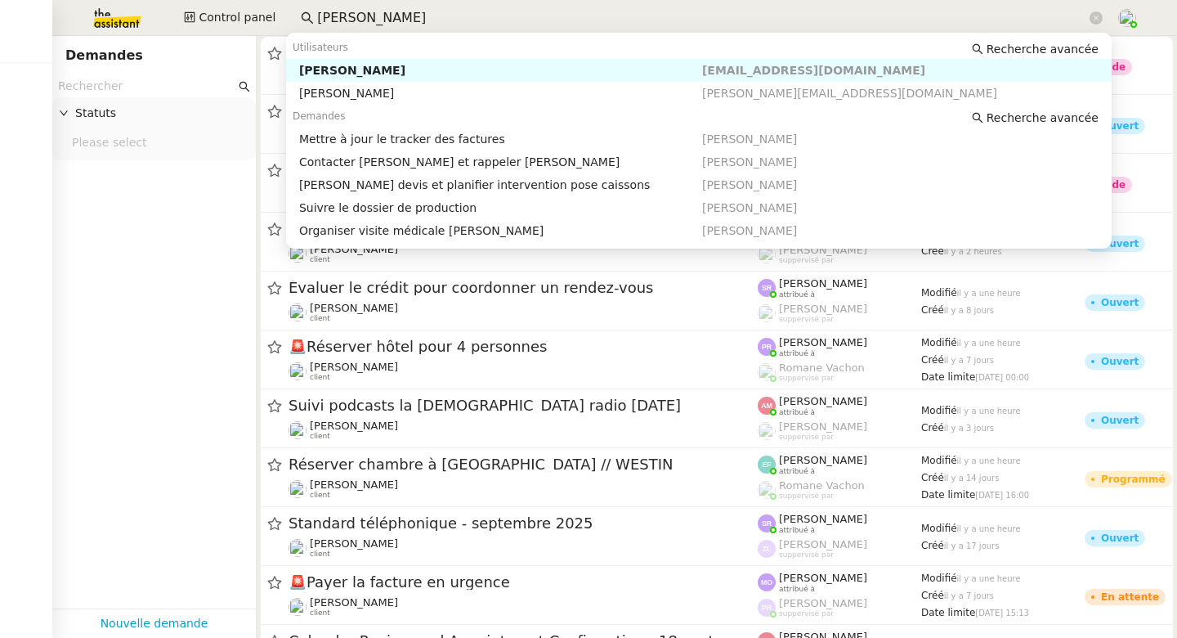
click at [356, 74] on div "Pierre Mergui" at bounding box center [500, 70] width 403 height 15
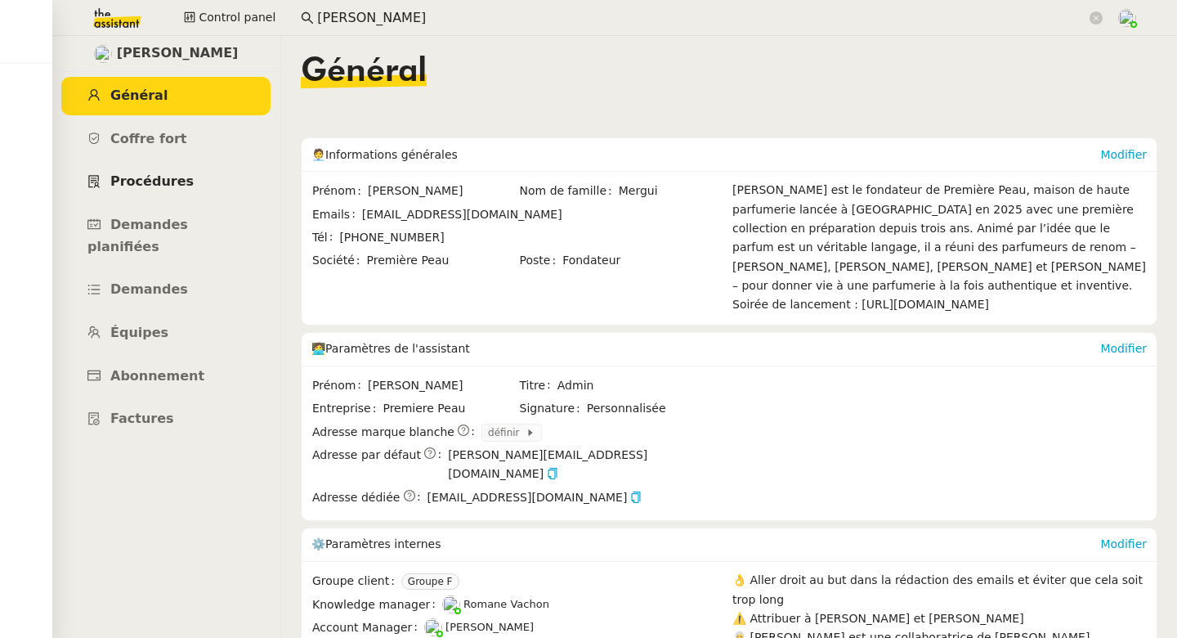
click at [140, 194] on link "Procédures" at bounding box center [165, 182] width 209 height 38
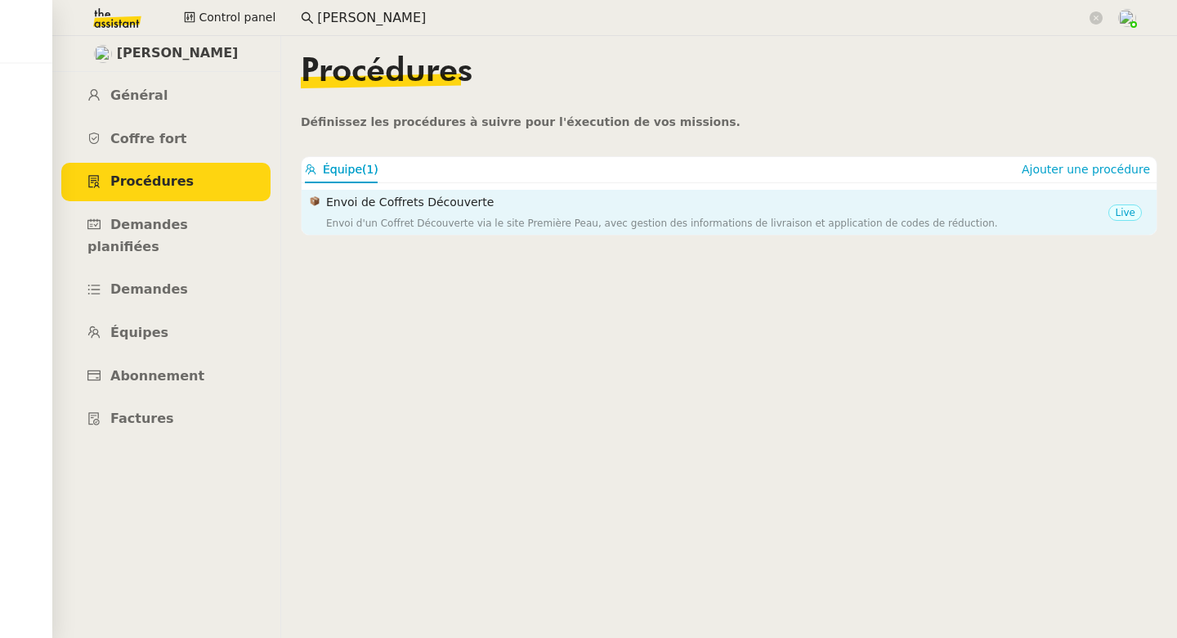
click at [469, 208] on h4 "Envoi de Coffrets Découverte" at bounding box center [717, 202] width 782 height 19
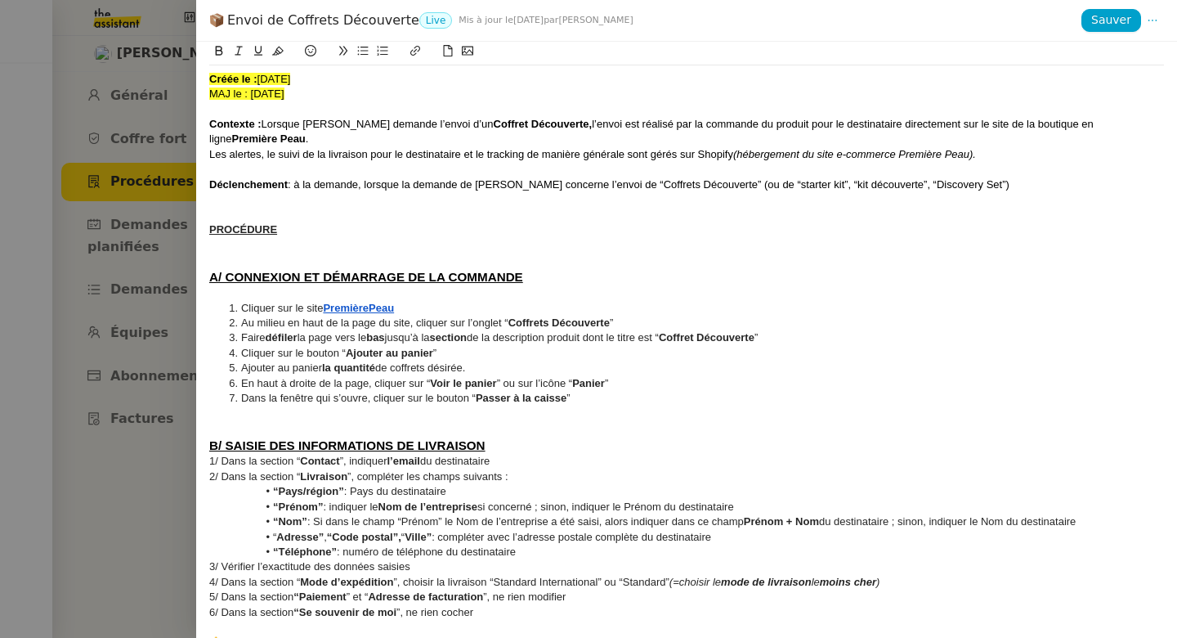
click at [105, 511] on div at bounding box center [588, 319] width 1177 height 638
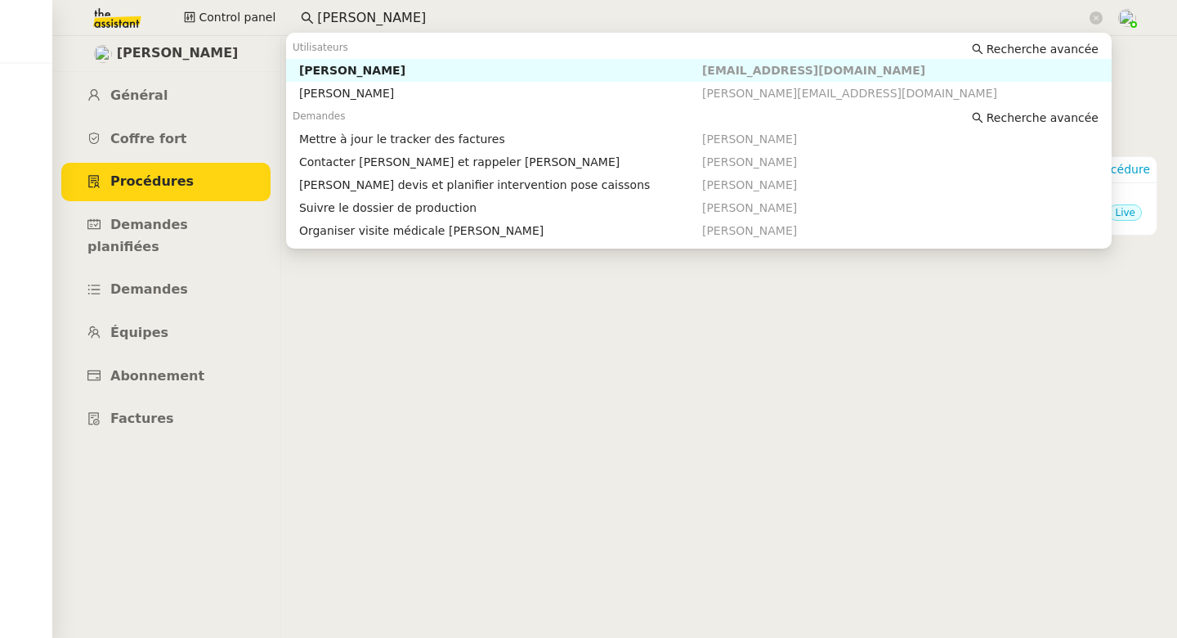
drag, startPoint x: 383, startPoint y: 16, endPoint x: 291, endPoint y: 8, distance: 92.7
click at [292, 8] on nz-input-group "pierre merg" at bounding box center [702, 18] width 820 height 25
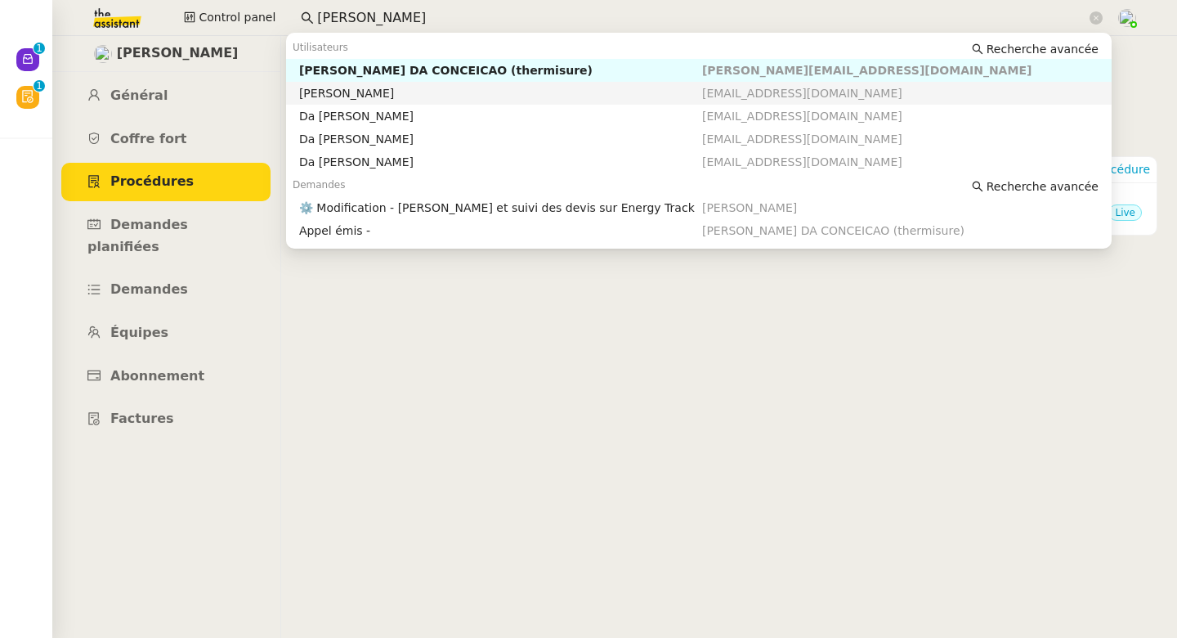
click at [400, 93] on div "Charles Da Conceicao" at bounding box center [500, 93] width 403 height 15
type input "charles da c"
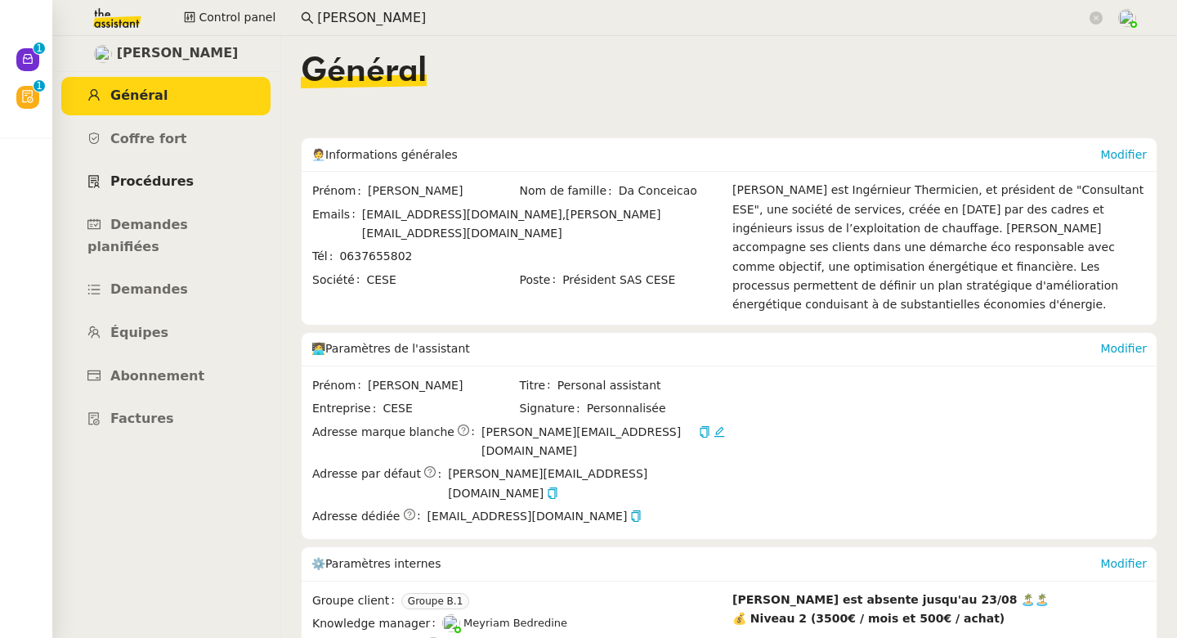
click at [138, 183] on span "Procédures" at bounding box center [151, 181] width 83 height 16
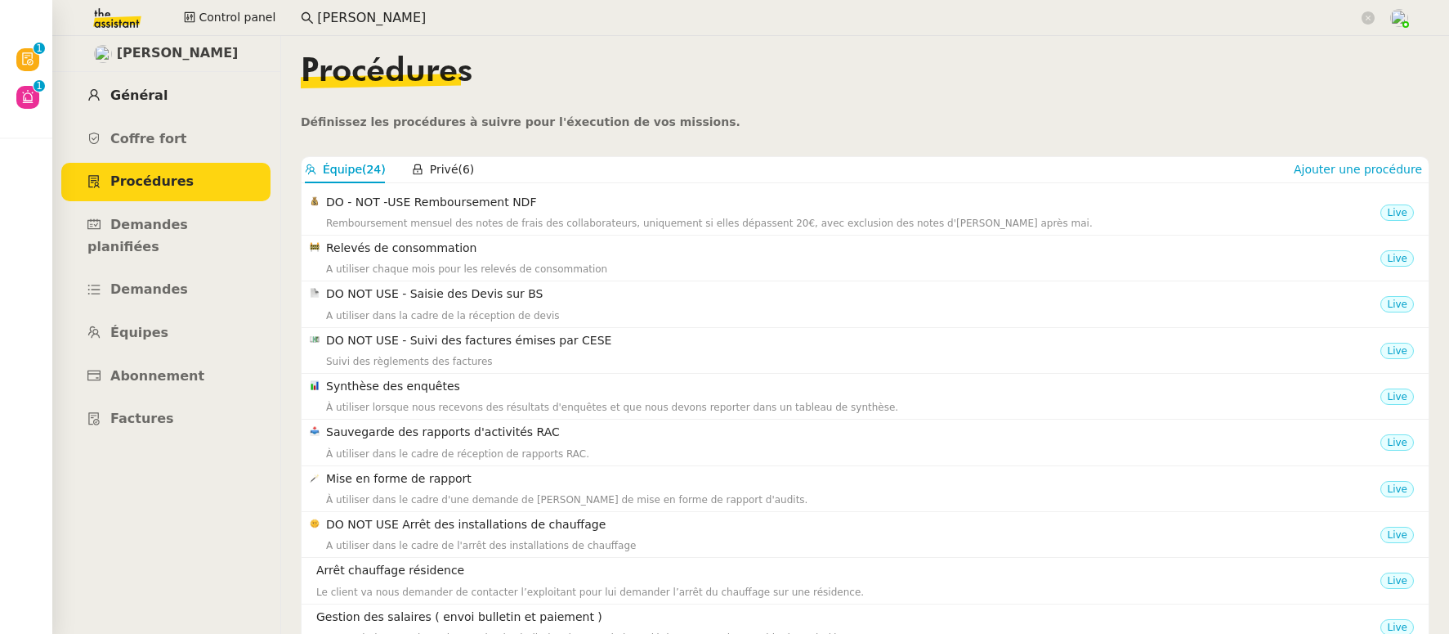
click at [155, 98] on span "Général" at bounding box center [138, 95] width 57 height 16
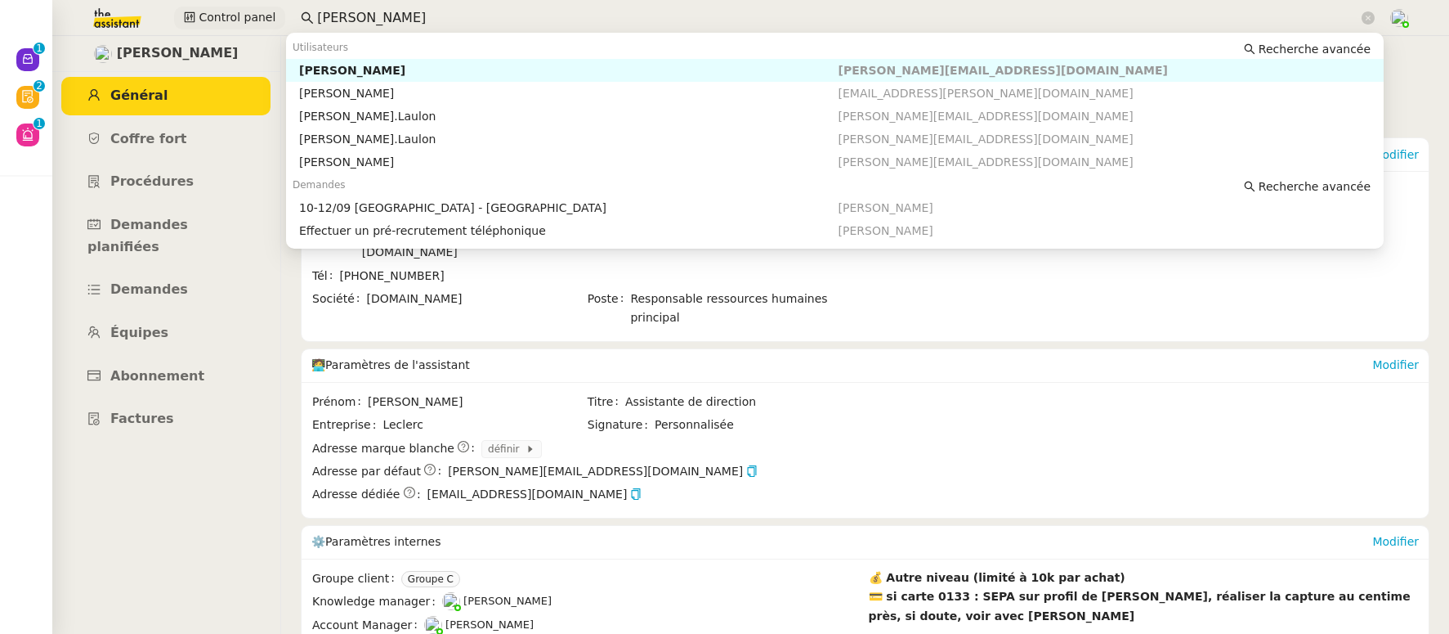
click at [275, 15] on div "Control panel [PERSON_NAME]" at bounding box center [725, 18] width 1368 height 36
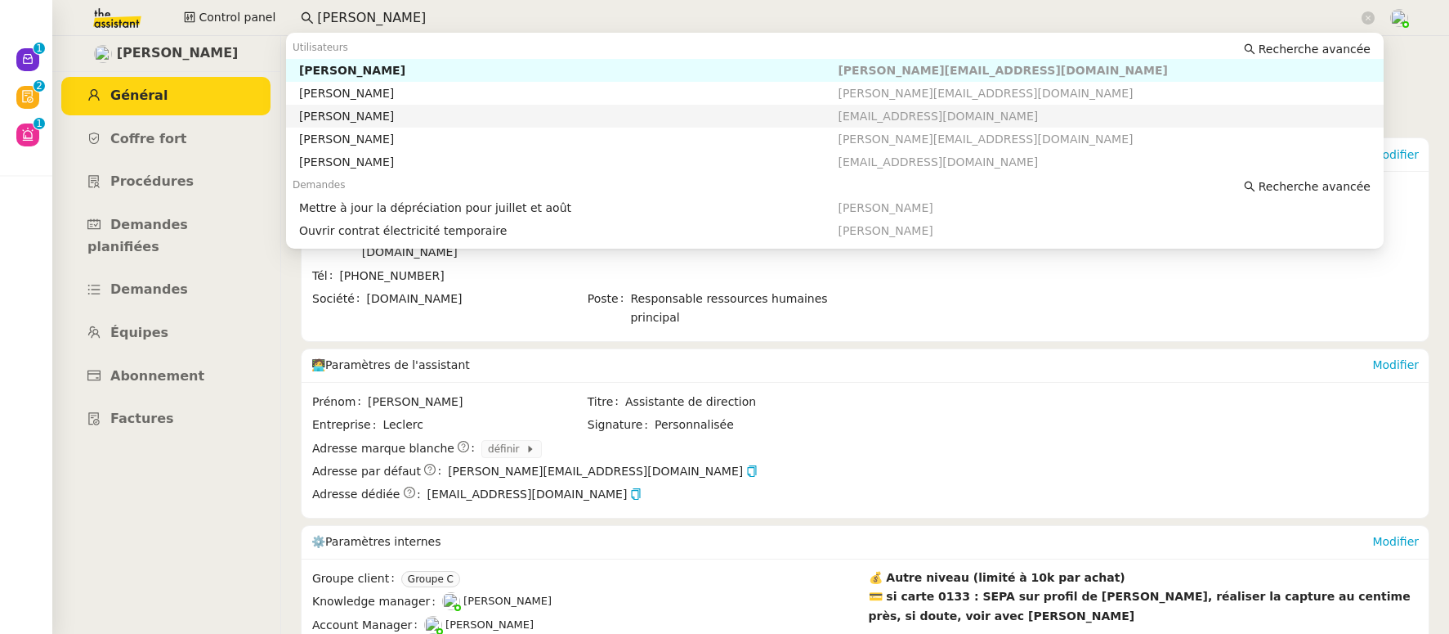
click at [337, 120] on div "[PERSON_NAME]" at bounding box center [569, 116] width 540 height 15
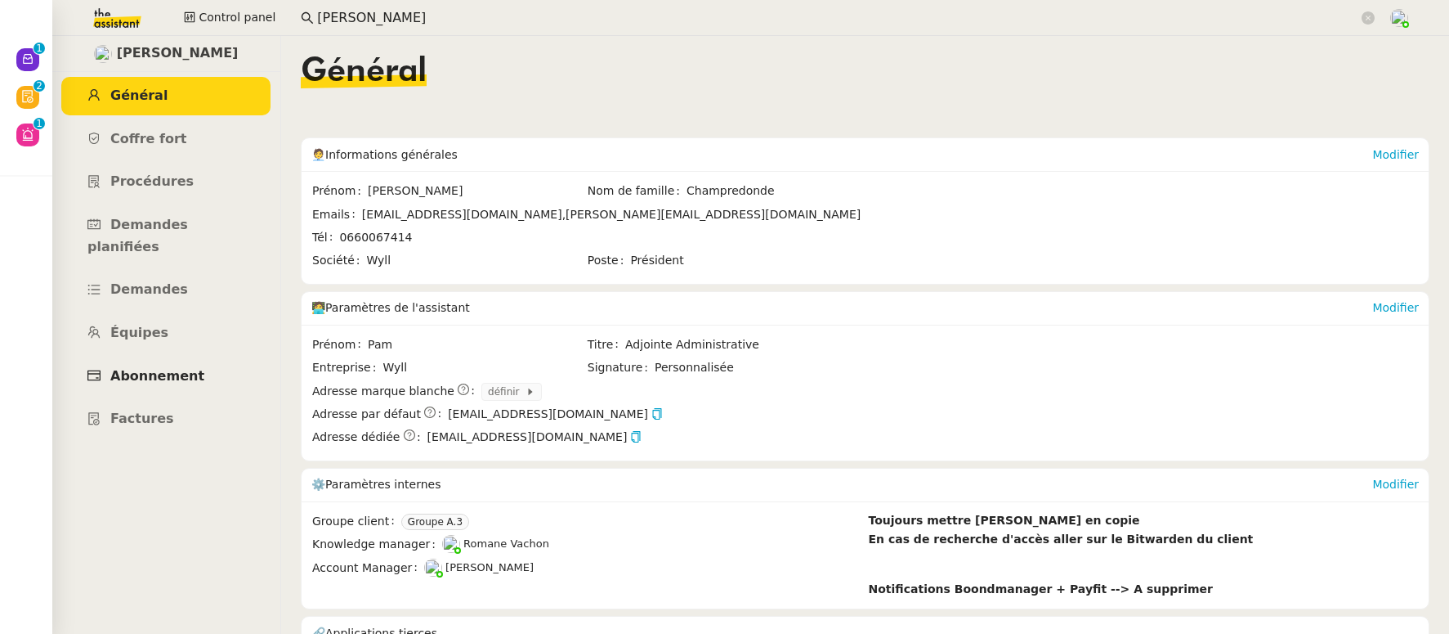
click at [139, 368] on span "Abonnement" at bounding box center [157, 376] width 94 height 16
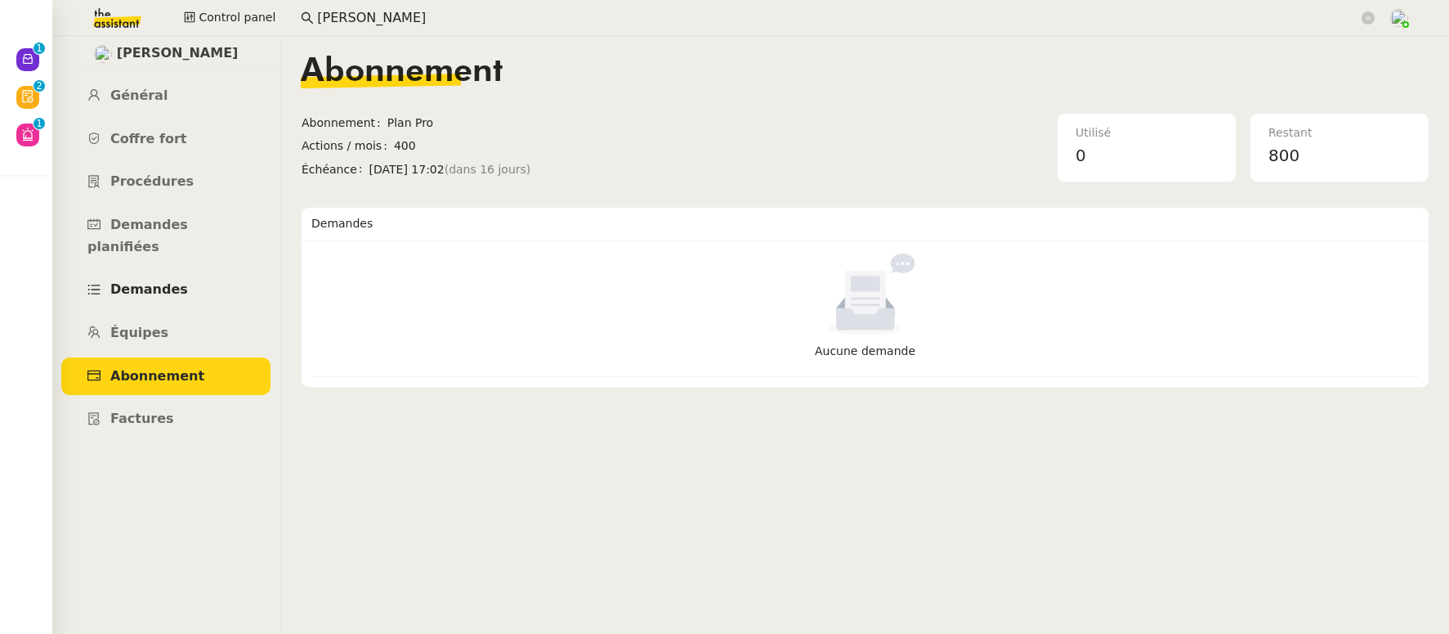
click at [165, 281] on span "Demandes" at bounding box center [149, 289] width 78 height 16
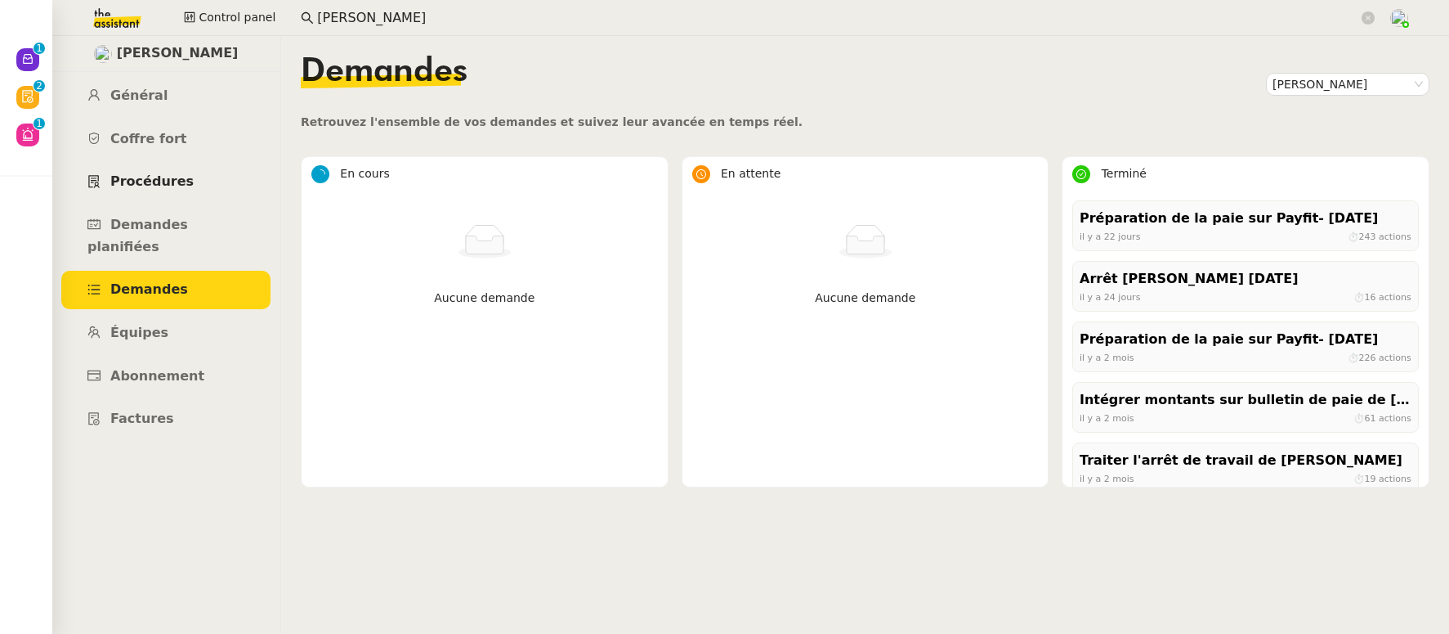
click at [169, 186] on span "Procédures" at bounding box center [151, 181] width 83 height 16
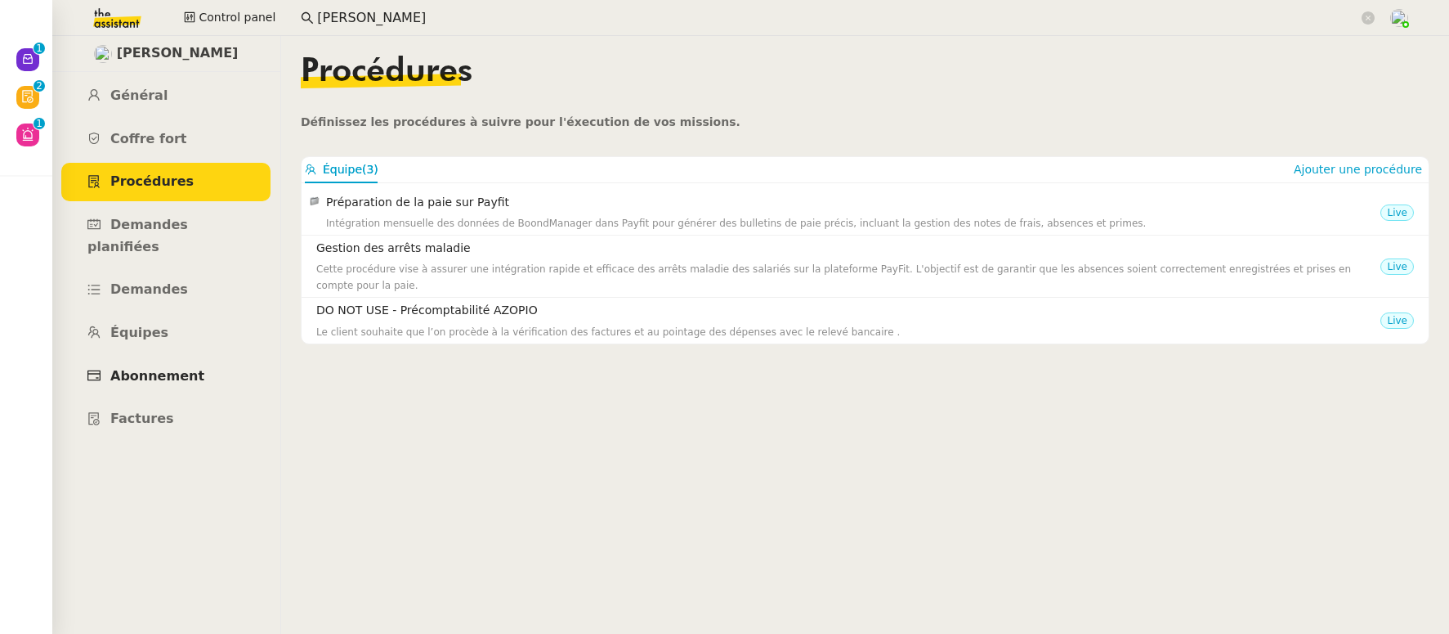
click at [183, 368] on span "Abonnement" at bounding box center [157, 376] width 94 height 16
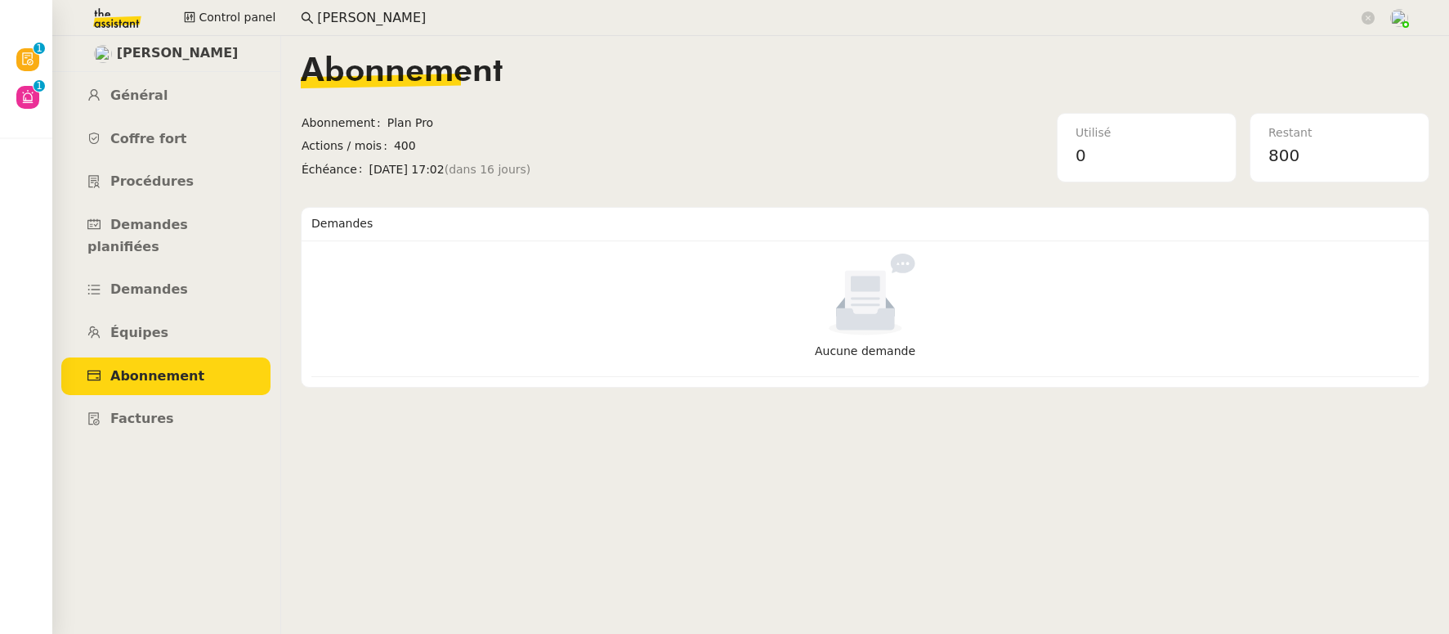
drag, startPoint x: 387, startPoint y: 146, endPoint x: 411, endPoint y: 150, distance: 24.2
click at [411, 150] on span "400" at bounding box center [556, 146] width 325 height 19
click at [114, 99] on span "Général" at bounding box center [138, 95] width 57 height 16
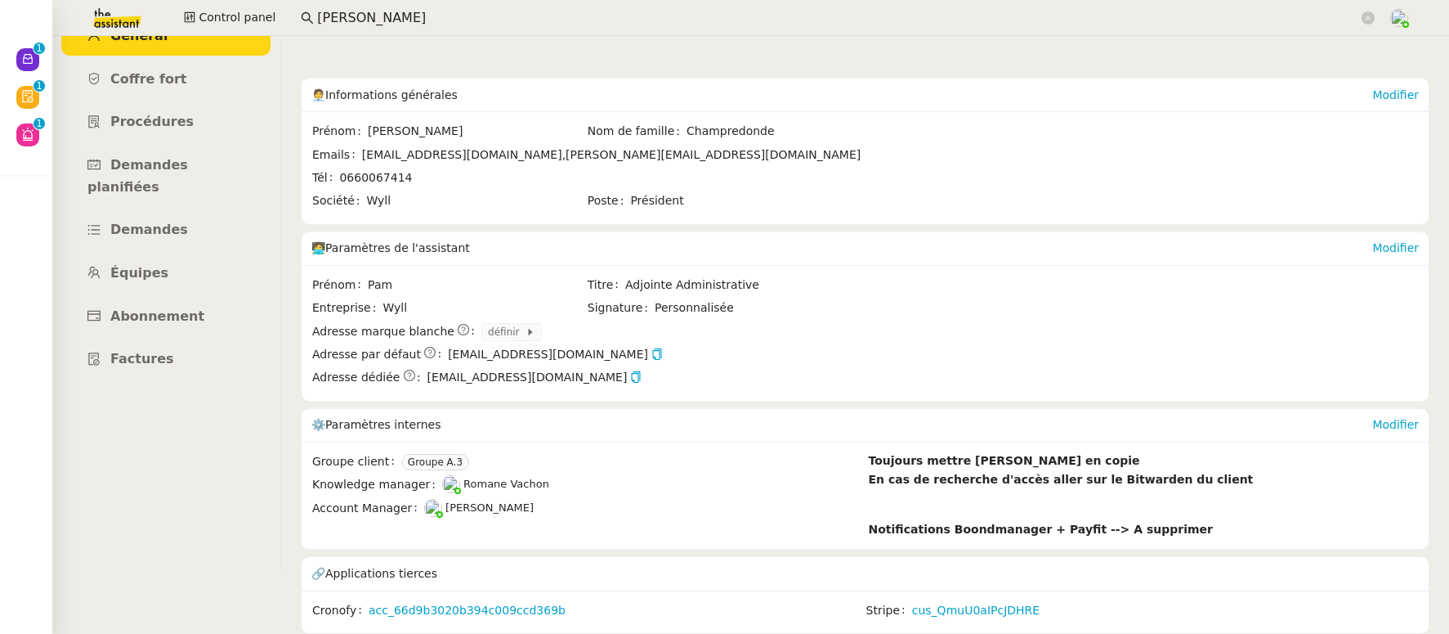
scroll to position [69, 0]
click at [137, 308] on span "Abonnement" at bounding box center [157, 316] width 94 height 16
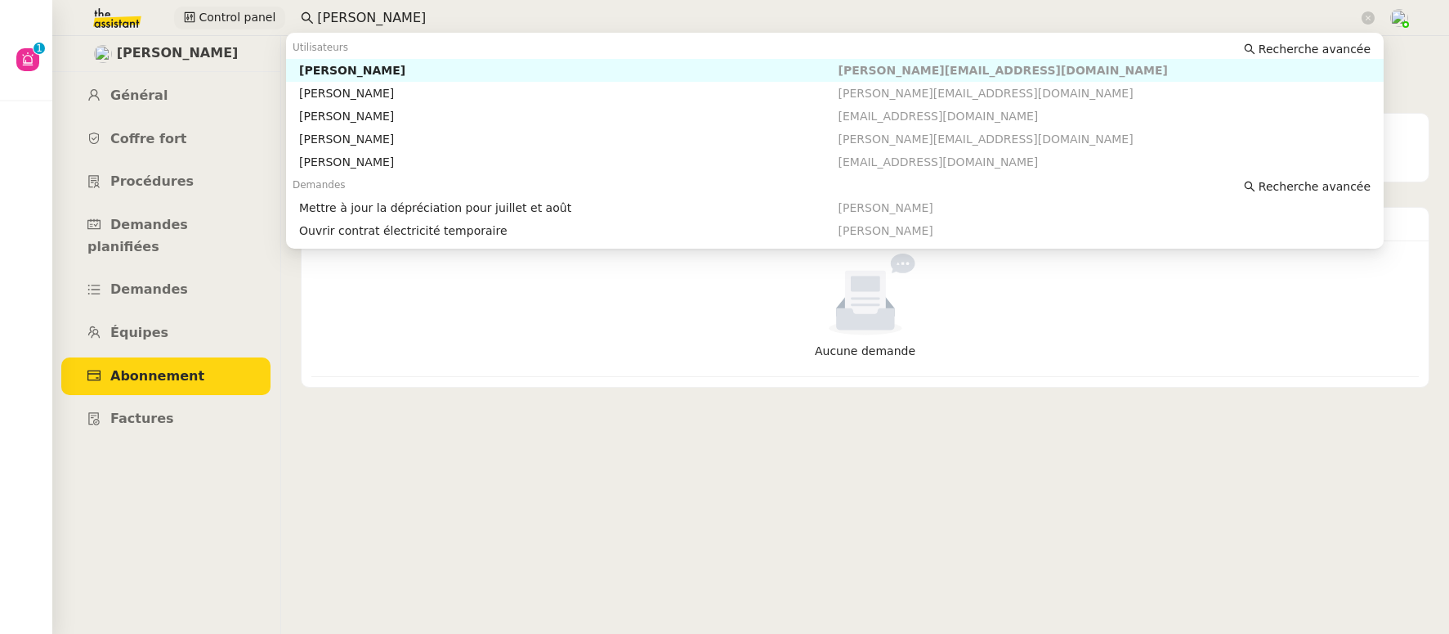
drag, startPoint x: 368, startPoint y: 13, endPoint x: 275, endPoint y: 16, distance: 93.2
click at [275, 16] on div "Control panel guillaume" at bounding box center [725, 18] width 1368 height 36
click at [339, 134] on div "Adeline Thomas" at bounding box center [569, 139] width 540 height 15
type input "adeline"
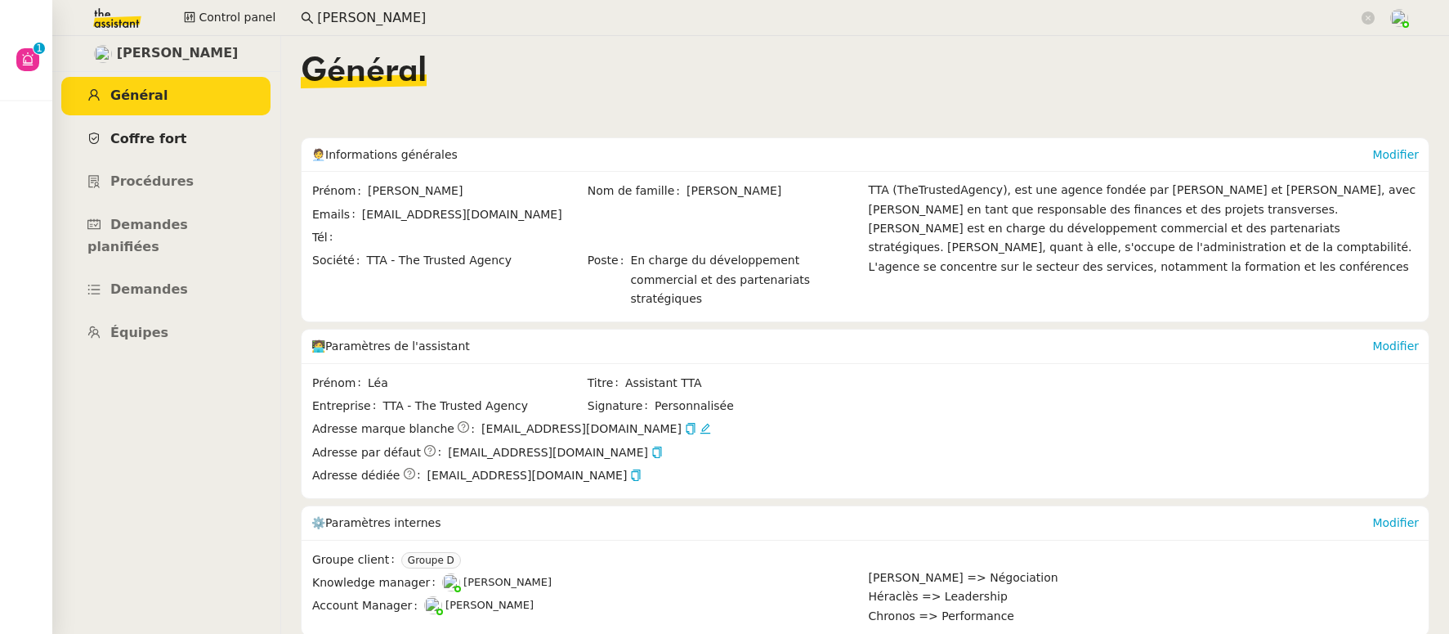
click at [128, 143] on span "Coffre fort" at bounding box center [148, 139] width 77 height 16
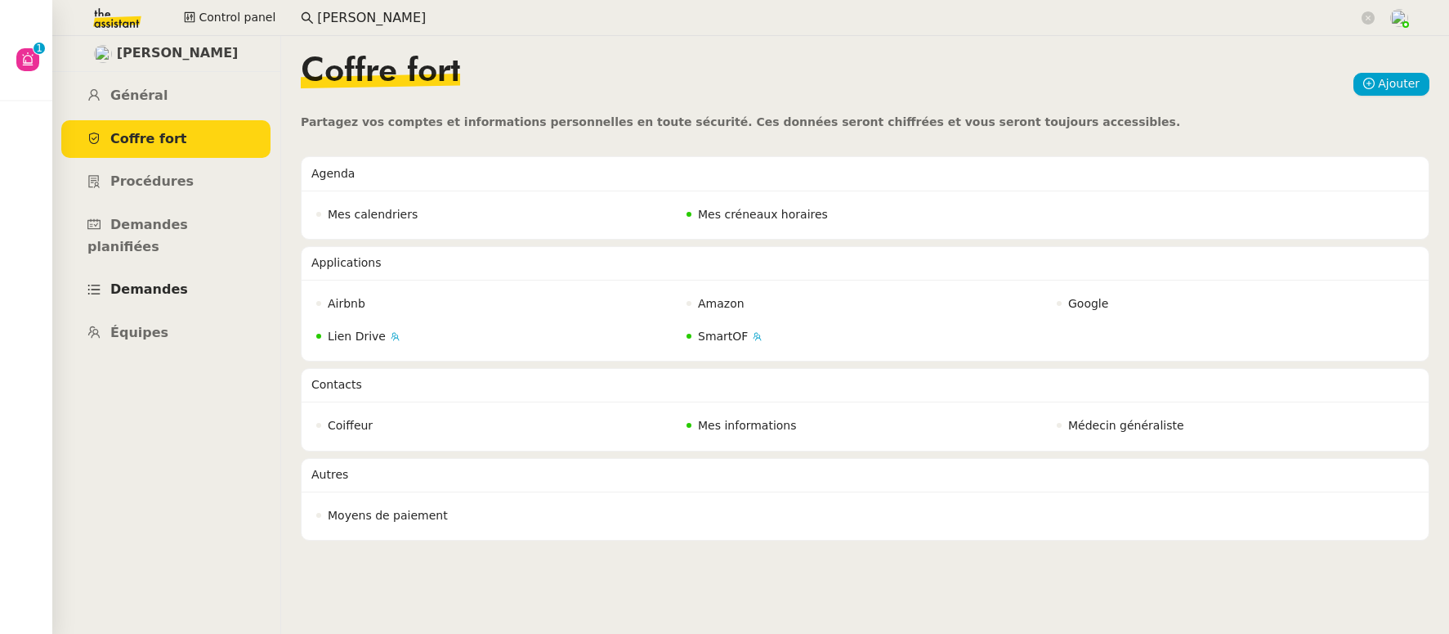
click at [128, 281] on span "Demandes" at bounding box center [149, 289] width 78 height 16
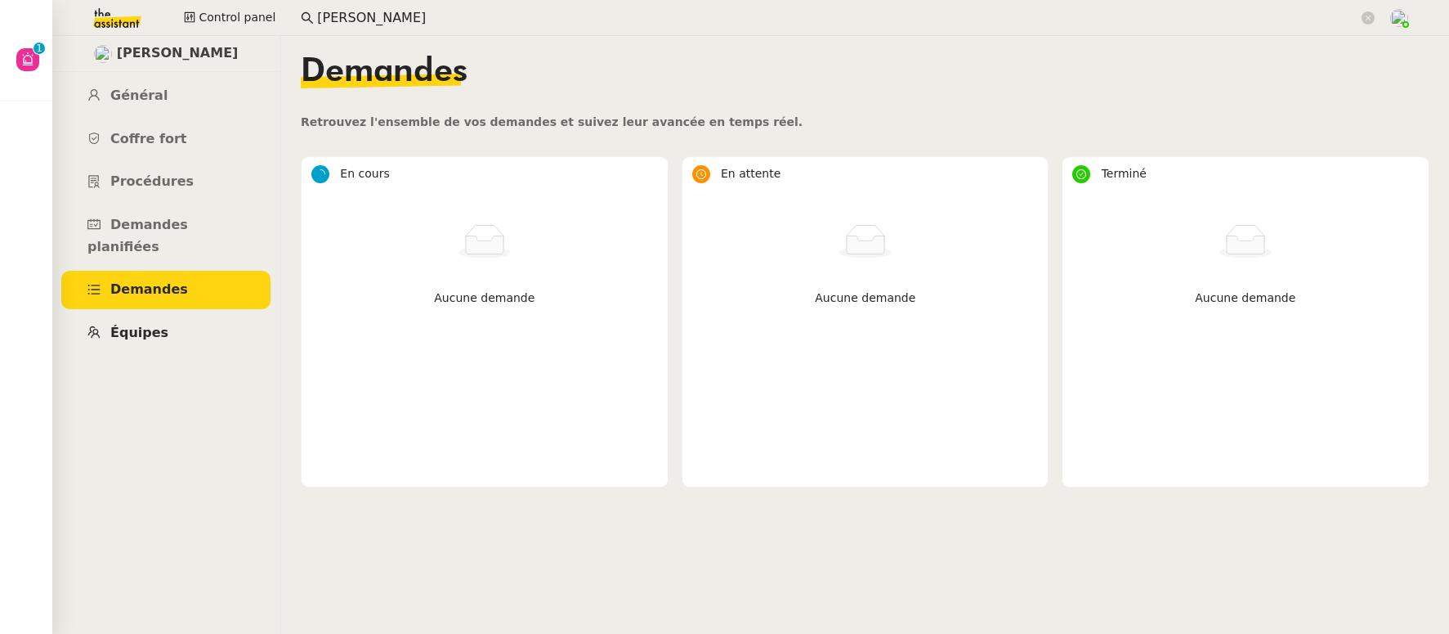
click at [136, 325] on span "Équipes" at bounding box center [139, 333] width 58 height 16
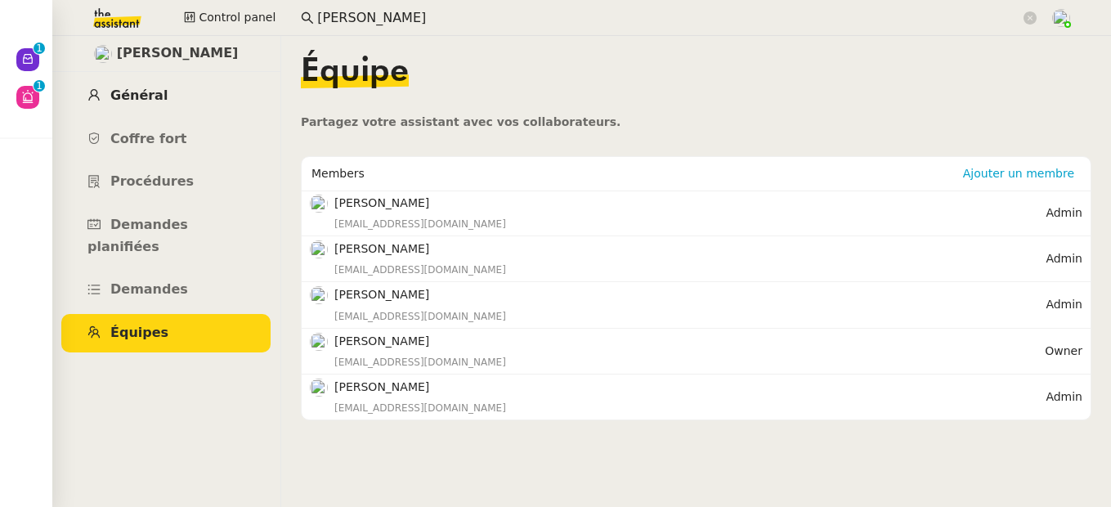
click at [146, 89] on span "Général" at bounding box center [138, 95] width 57 height 16
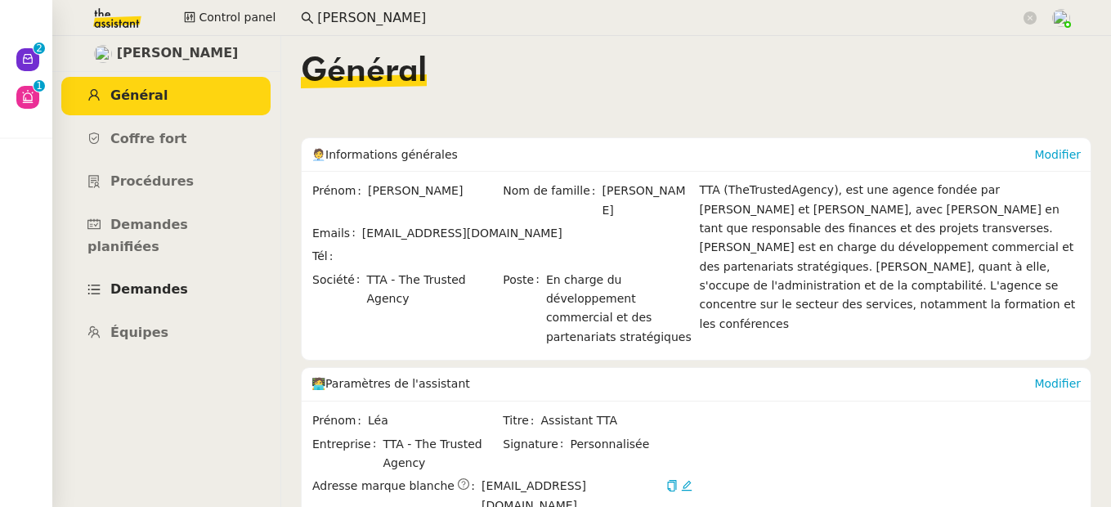
click at [117, 281] on span "Demandes" at bounding box center [149, 289] width 78 height 16
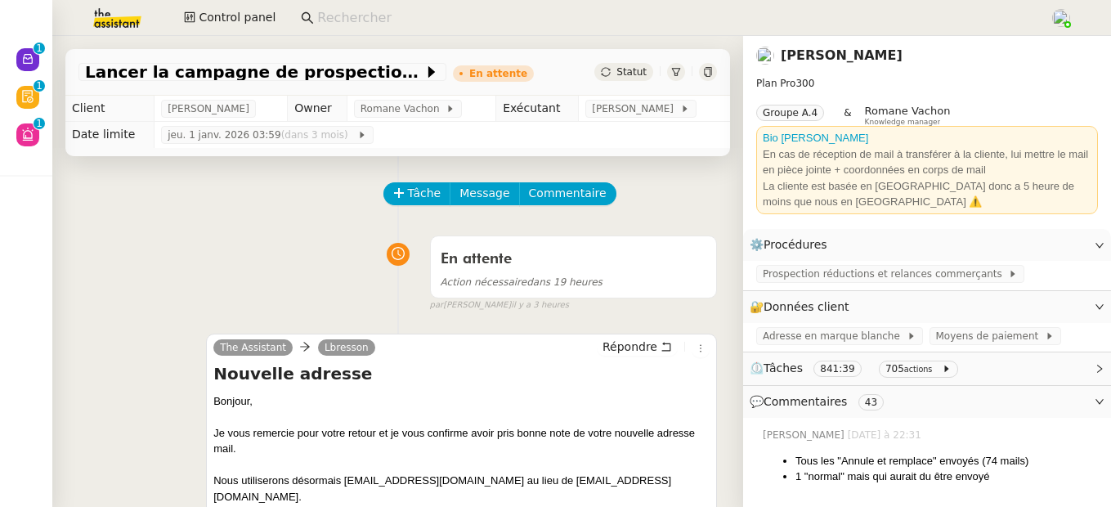
click at [458, 24] on input at bounding box center [675, 18] width 716 height 22
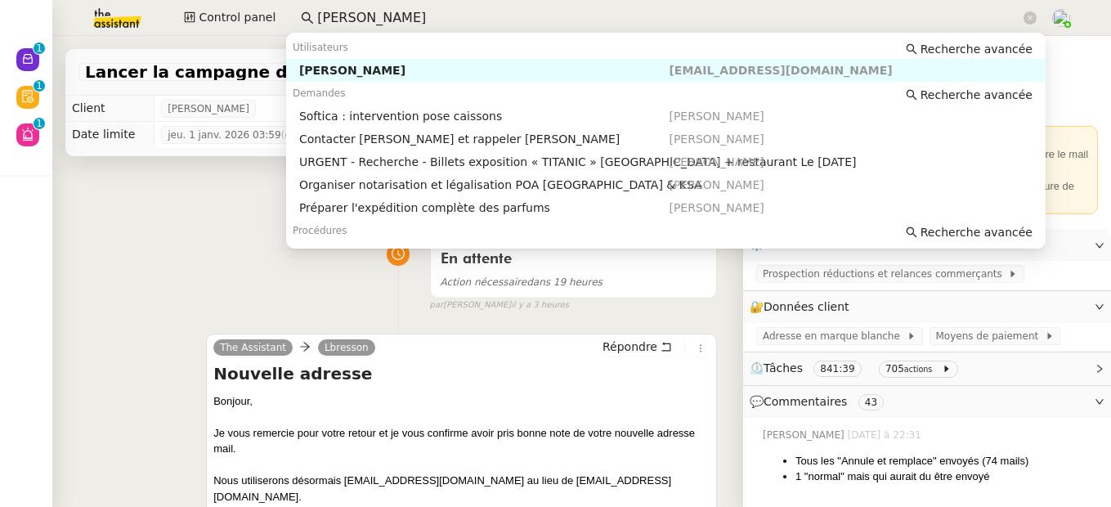
click at [394, 72] on div "[PERSON_NAME]" at bounding box center [484, 70] width 370 height 15
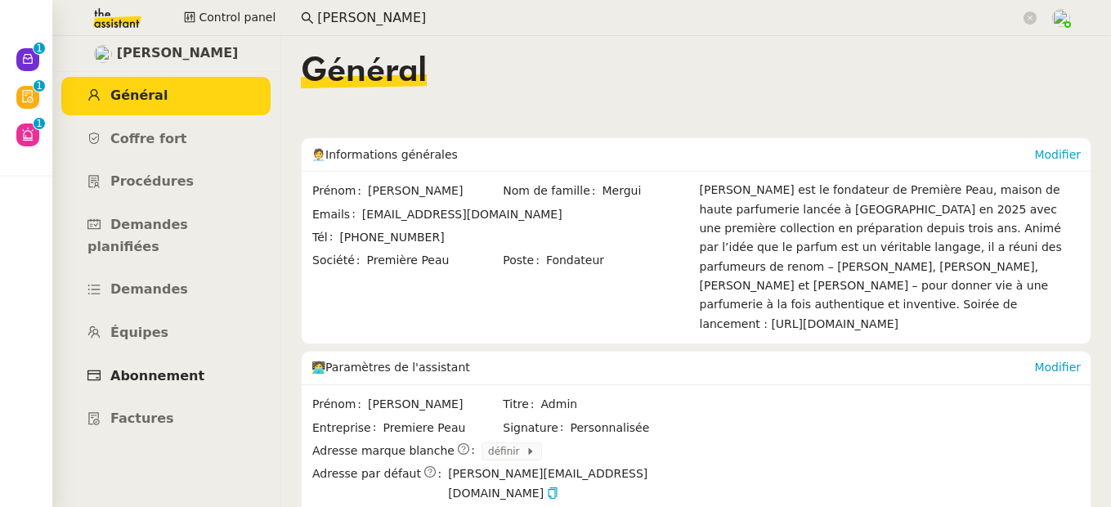
click at [186, 368] on span "Abonnement" at bounding box center [157, 376] width 94 height 16
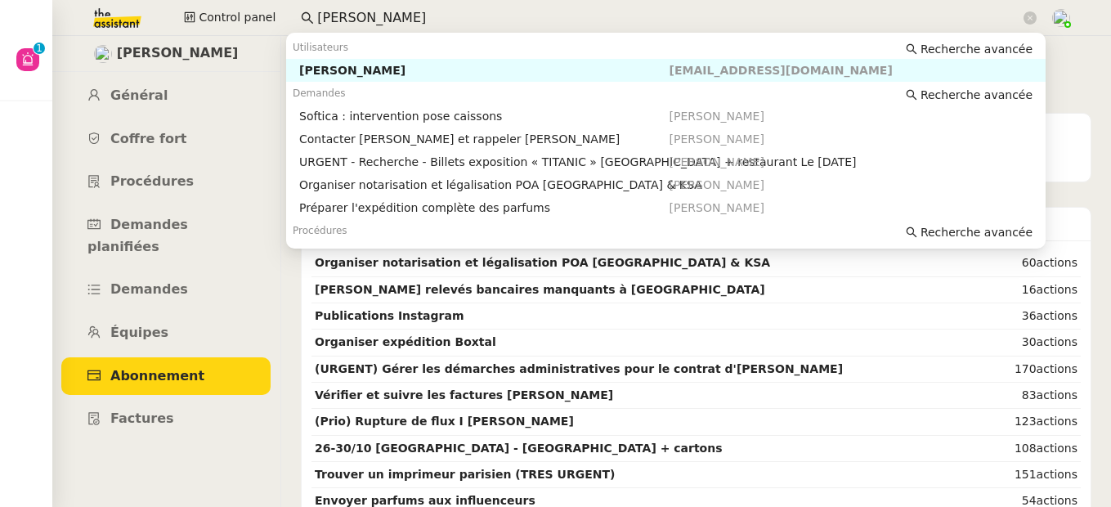
click at [489, 16] on input "[PERSON_NAME]" at bounding box center [668, 18] width 703 height 22
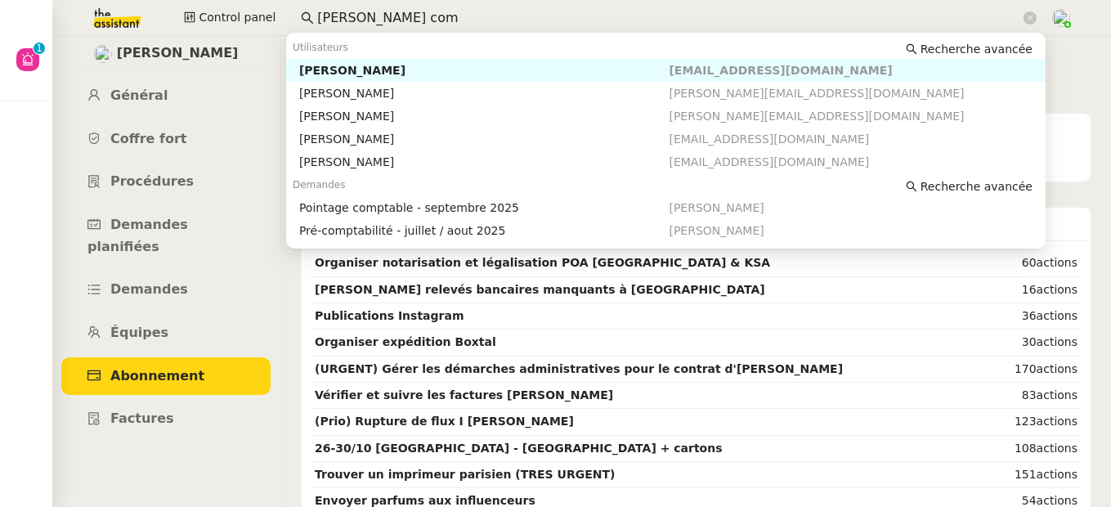
click at [379, 68] on div "[PERSON_NAME]" at bounding box center [484, 70] width 370 height 15
type input "[PERSON_NAME] com"
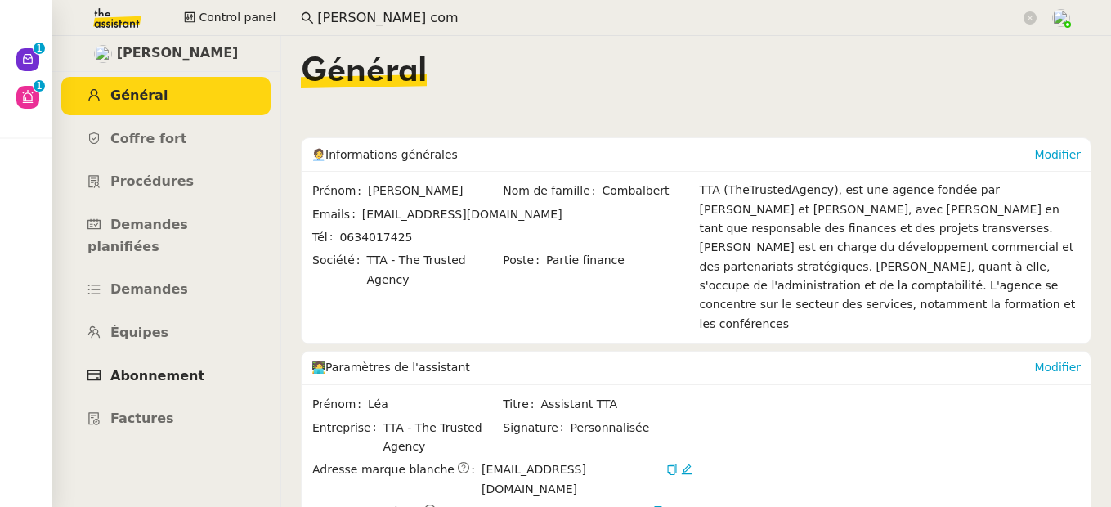
click at [181, 368] on span "Abonnement" at bounding box center [157, 376] width 94 height 16
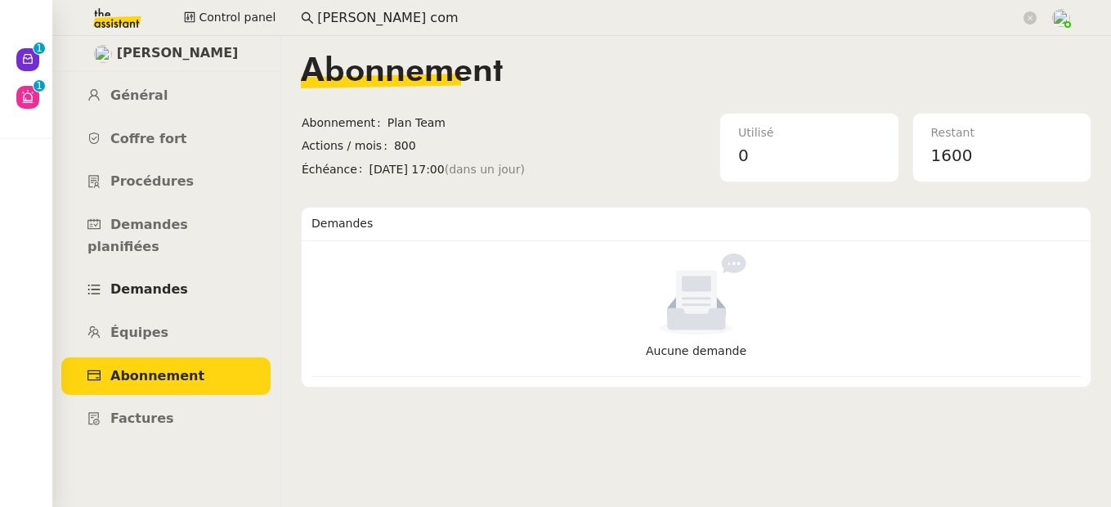
click at [161, 281] on span "Demandes" at bounding box center [149, 289] width 78 height 16
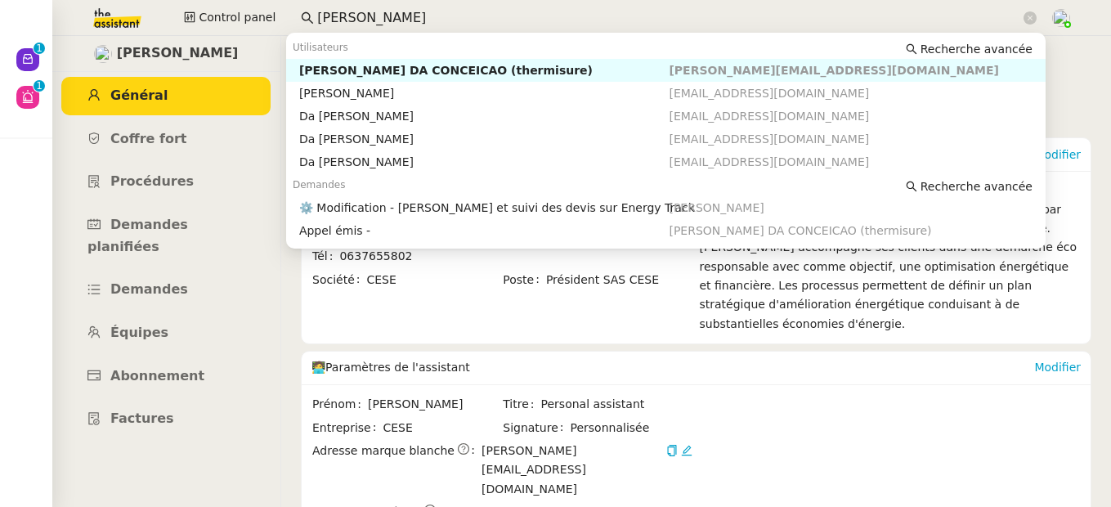
click at [292, 7] on nz-input-group "[PERSON_NAME]" at bounding box center [669, 18] width 754 height 25
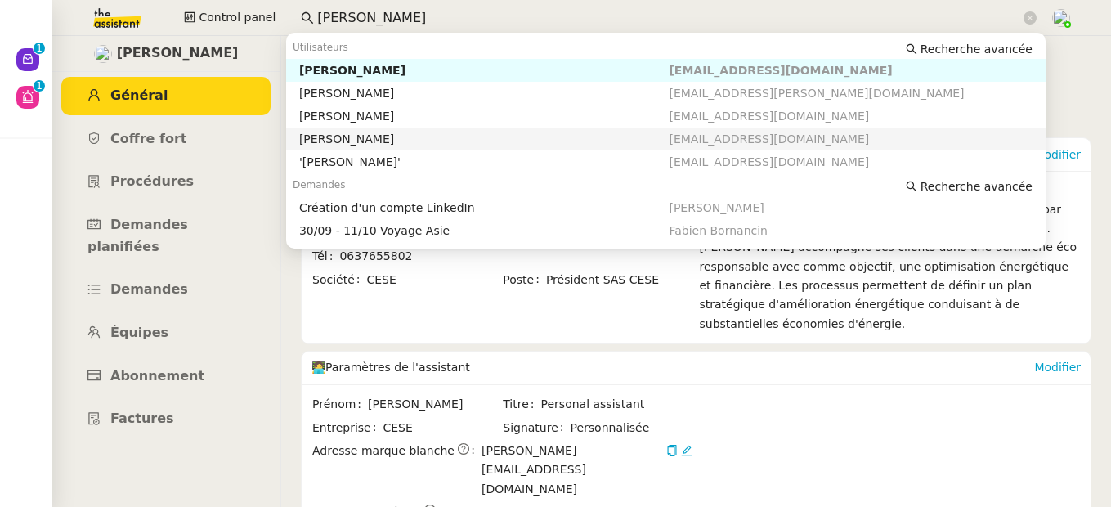
click at [358, 135] on div "[PERSON_NAME]" at bounding box center [484, 139] width 370 height 15
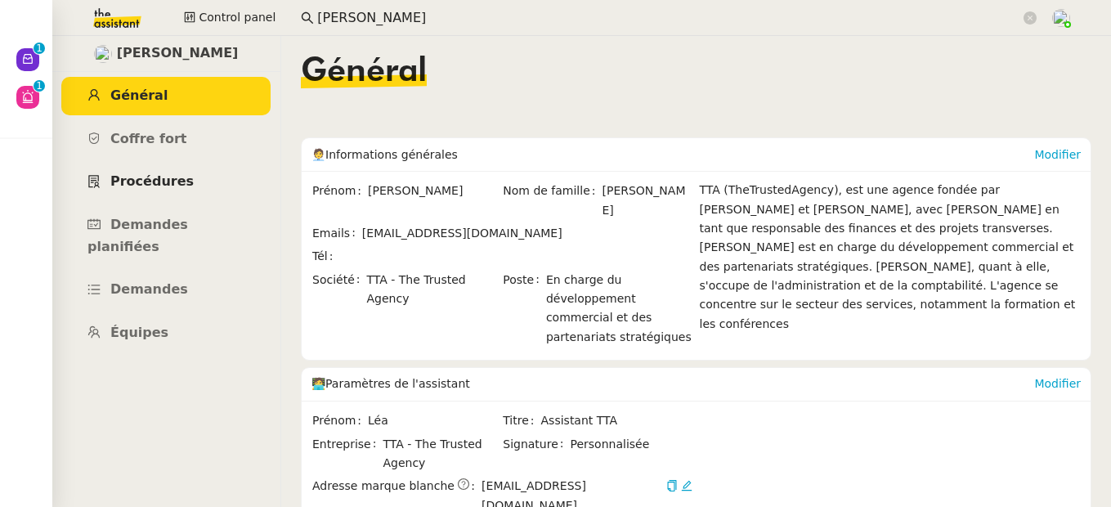
click at [155, 184] on span "Procédures" at bounding box center [151, 181] width 83 height 16
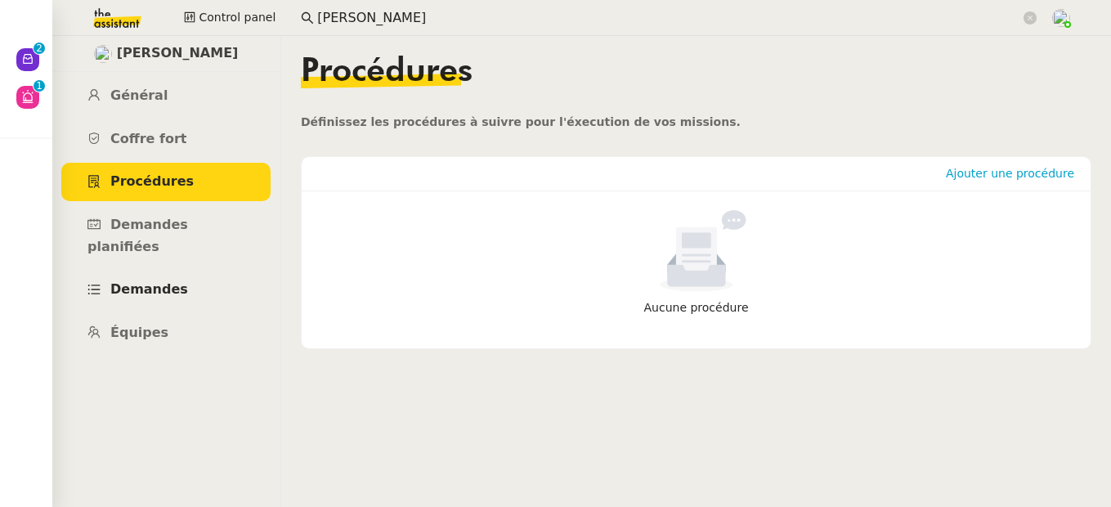
click at [180, 271] on link "Demandes" at bounding box center [165, 290] width 209 height 38
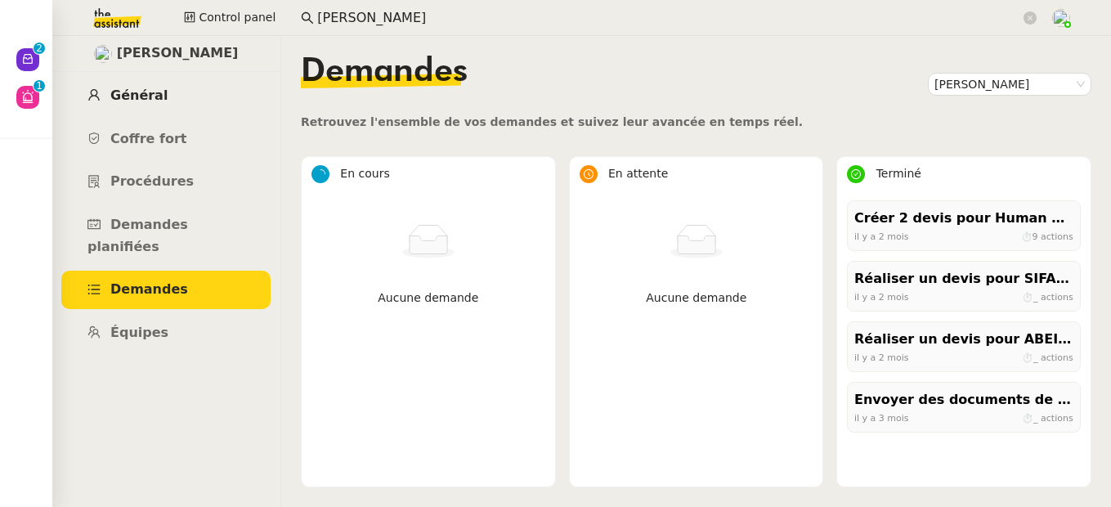
click at [135, 104] on link "Général" at bounding box center [165, 96] width 209 height 38
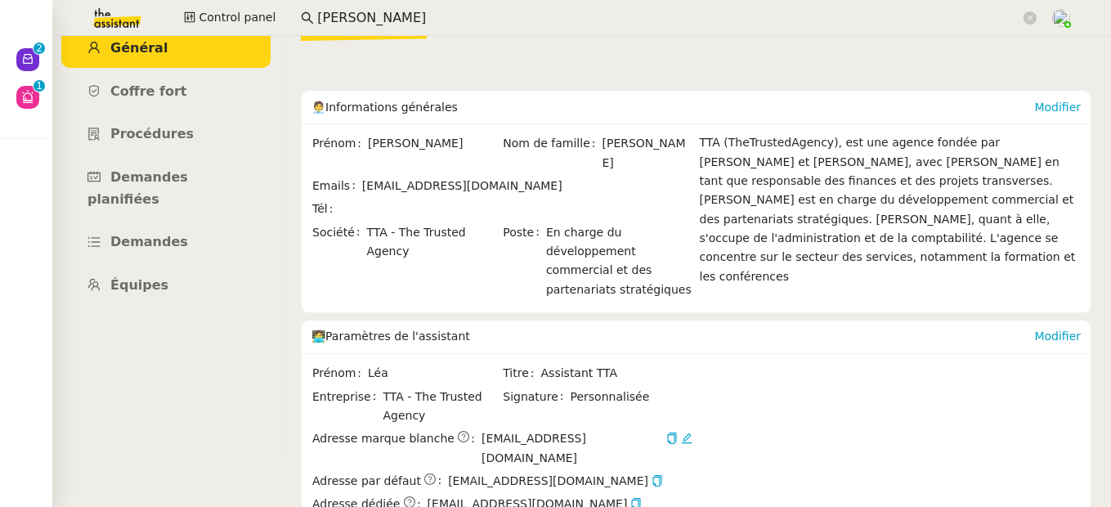
scroll to position [31, 0]
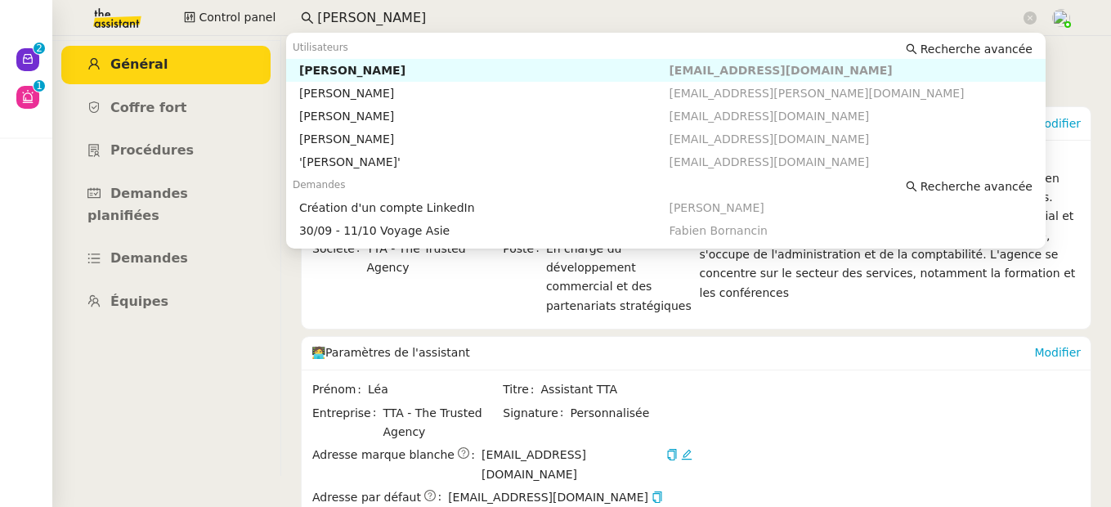
drag, startPoint x: 363, startPoint y: 20, endPoint x: 283, endPoint y: 19, distance: 80.1
click at [283, 19] on div "Control panel [PERSON_NAME]" at bounding box center [555, 18] width 1029 height 36
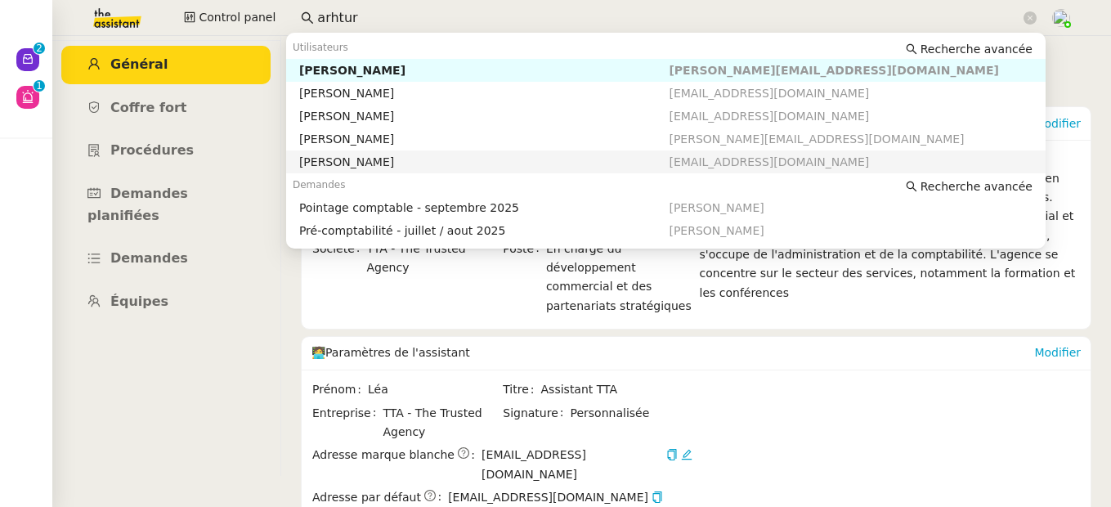
click at [367, 160] on div "[PERSON_NAME]" at bounding box center [484, 162] width 370 height 15
type input "arhtur"
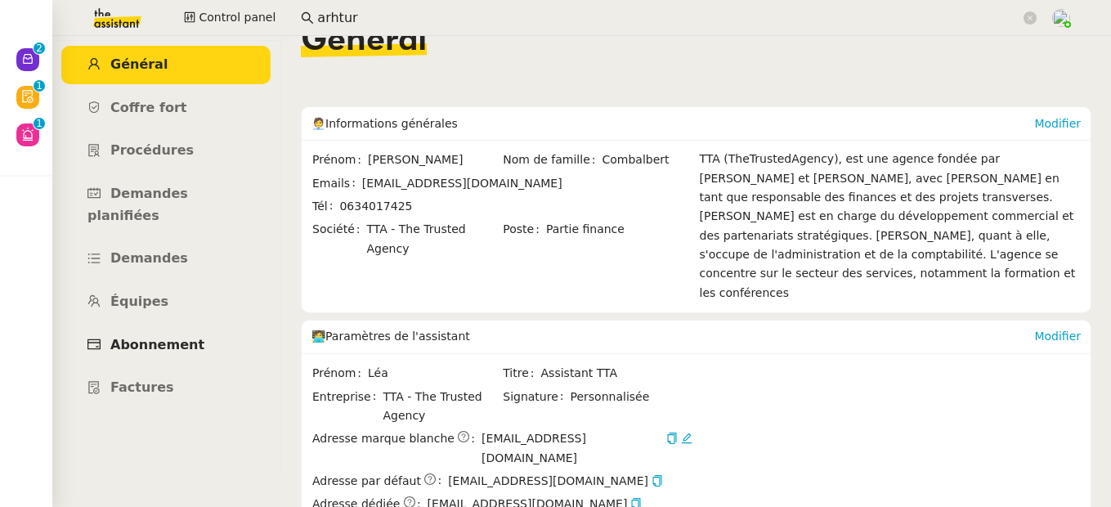
click at [159, 326] on link "Abonnement" at bounding box center [165, 345] width 209 height 38
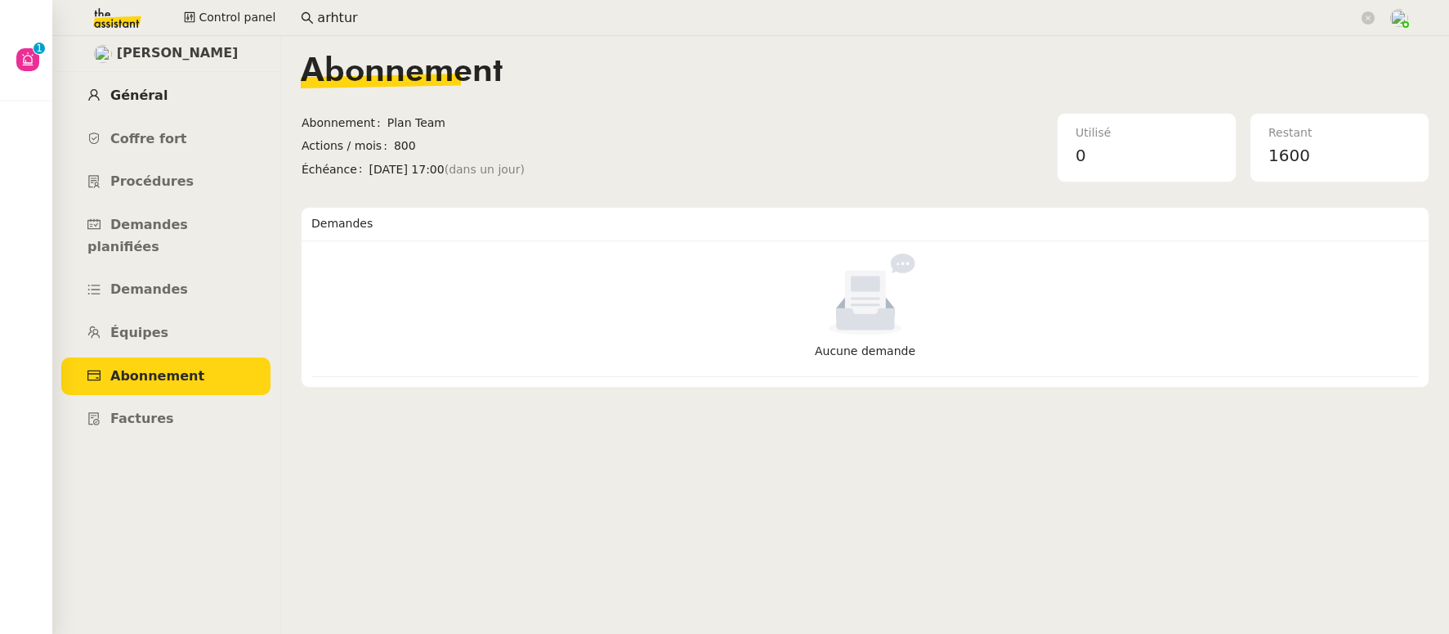
click at [146, 92] on span "Général" at bounding box center [138, 95] width 57 height 16
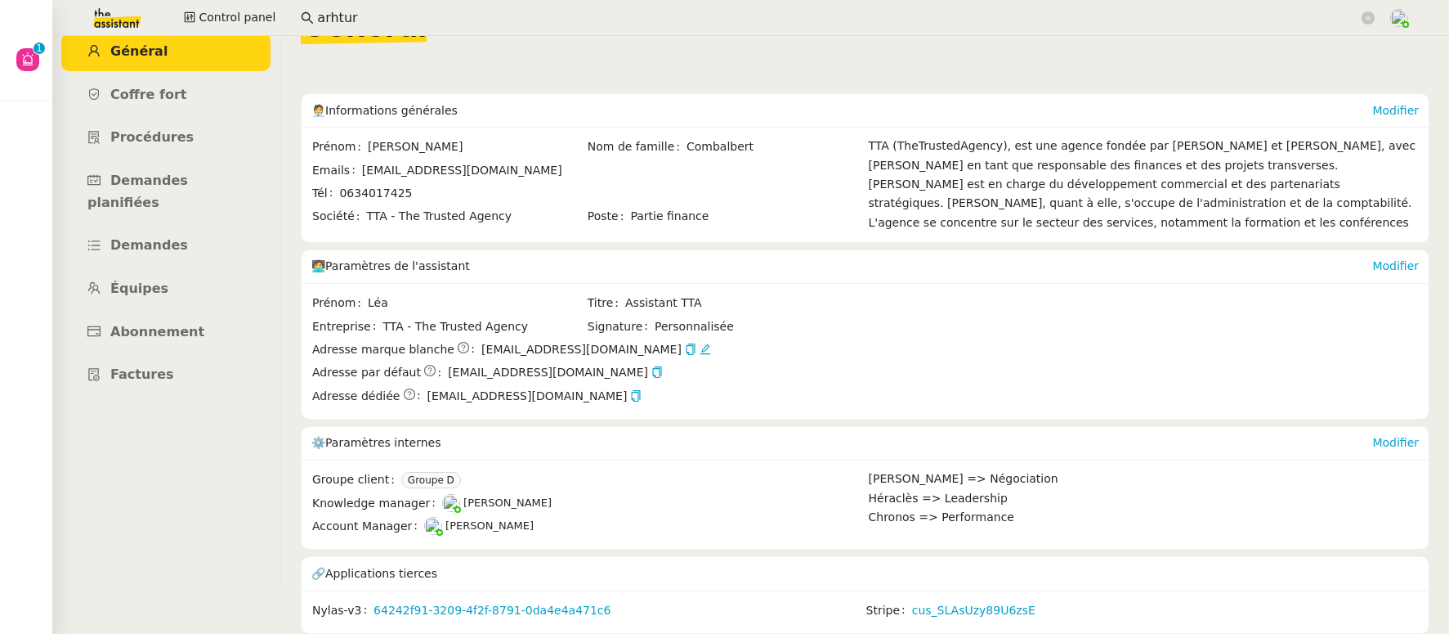
scroll to position [53, 0]
click at [973, 506] on link "cus_SLAsUzy89U6zsE" at bounding box center [973, 610] width 123 height 19
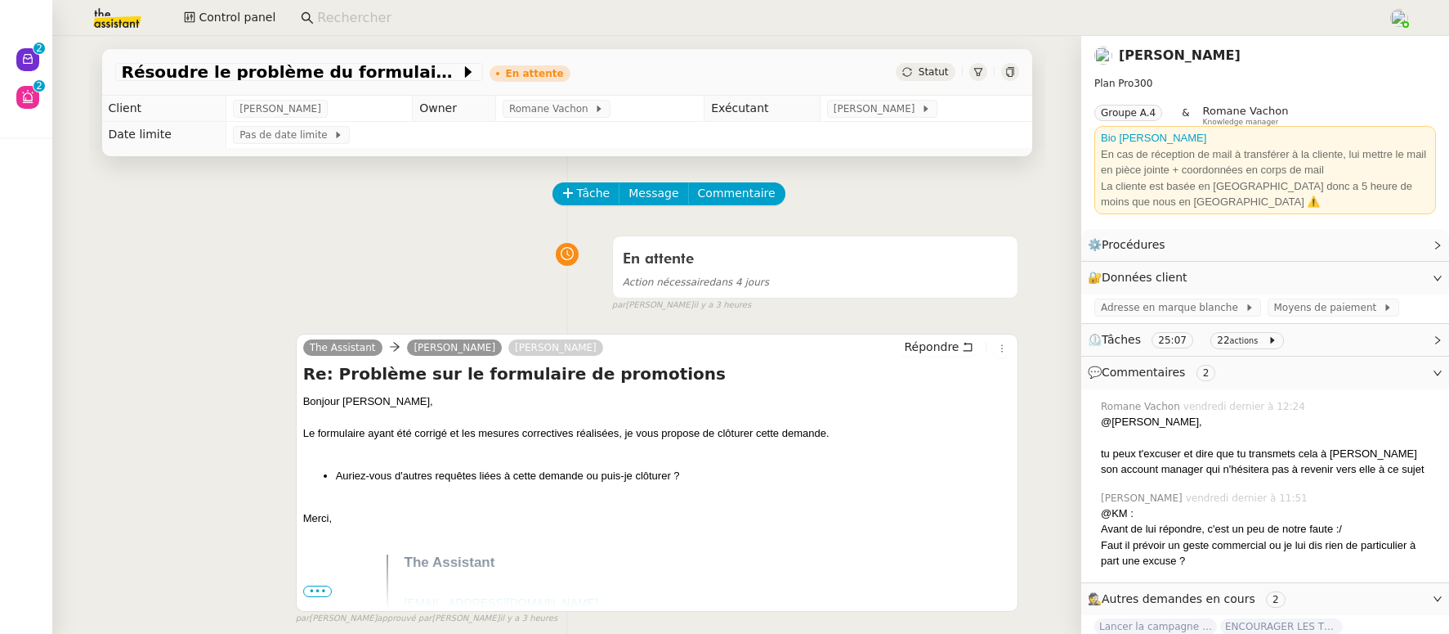
click at [389, 17] on input at bounding box center [844, 18] width 1055 height 22
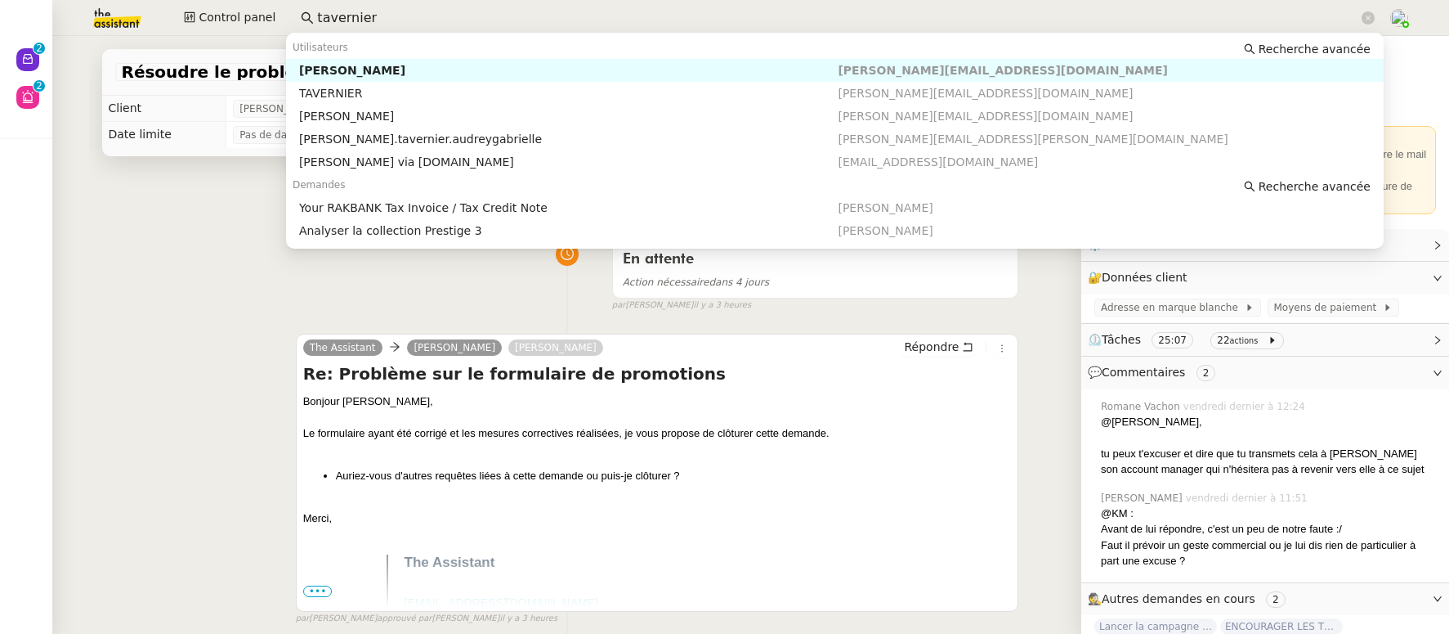
click at [383, 61] on nz-auto-option "[PERSON_NAME] [PERSON_NAME][EMAIL_ADDRESS][DOMAIN_NAME]" at bounding box center [835, 70] width 1098 height 23
type input "tavernier"
